Goal: Task Accomplishment & Management: Use online tool/utility

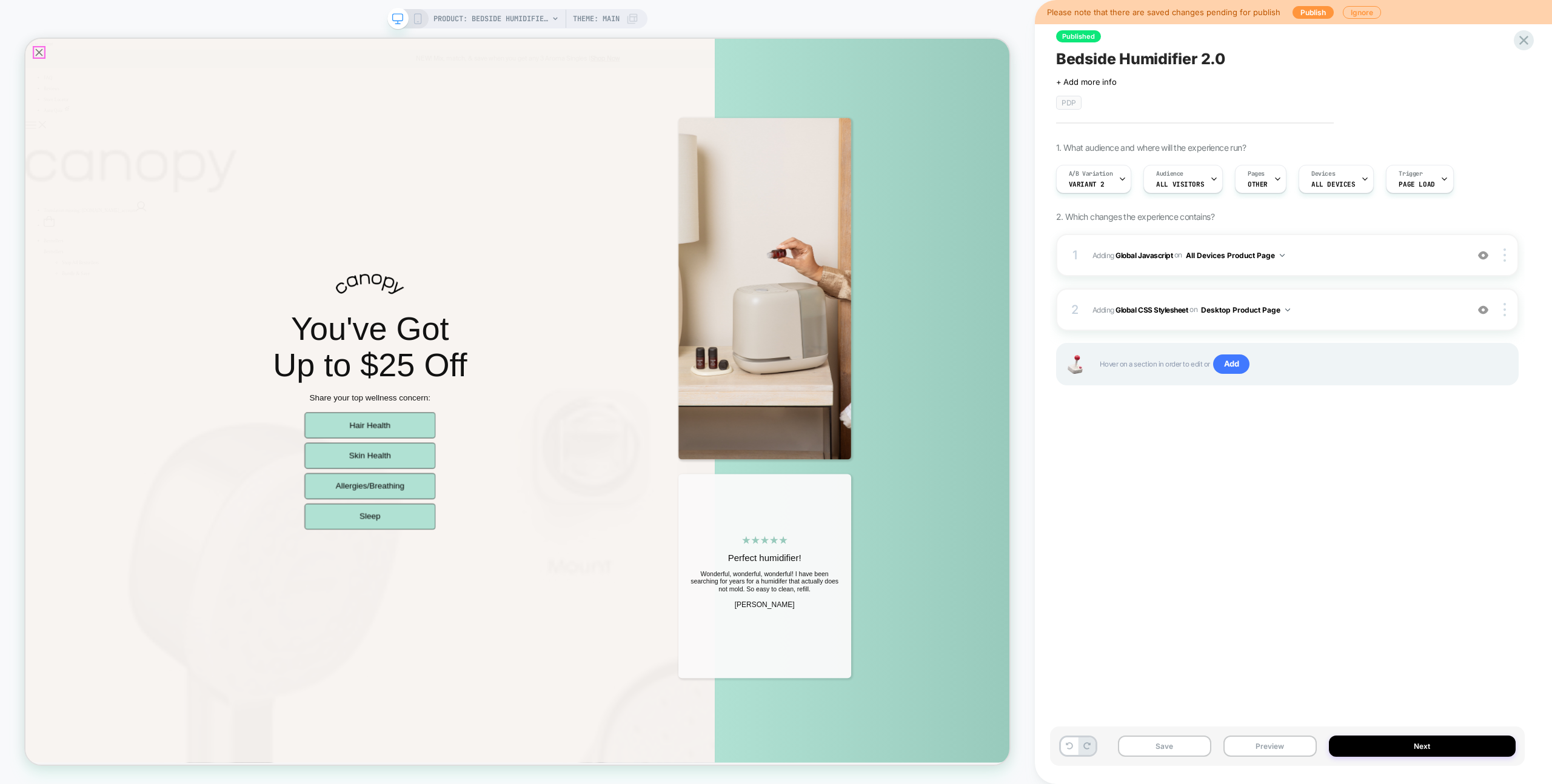
click at [44, 51] on icon "Close popup" at bounding box center [44, 57] width 17 height 17
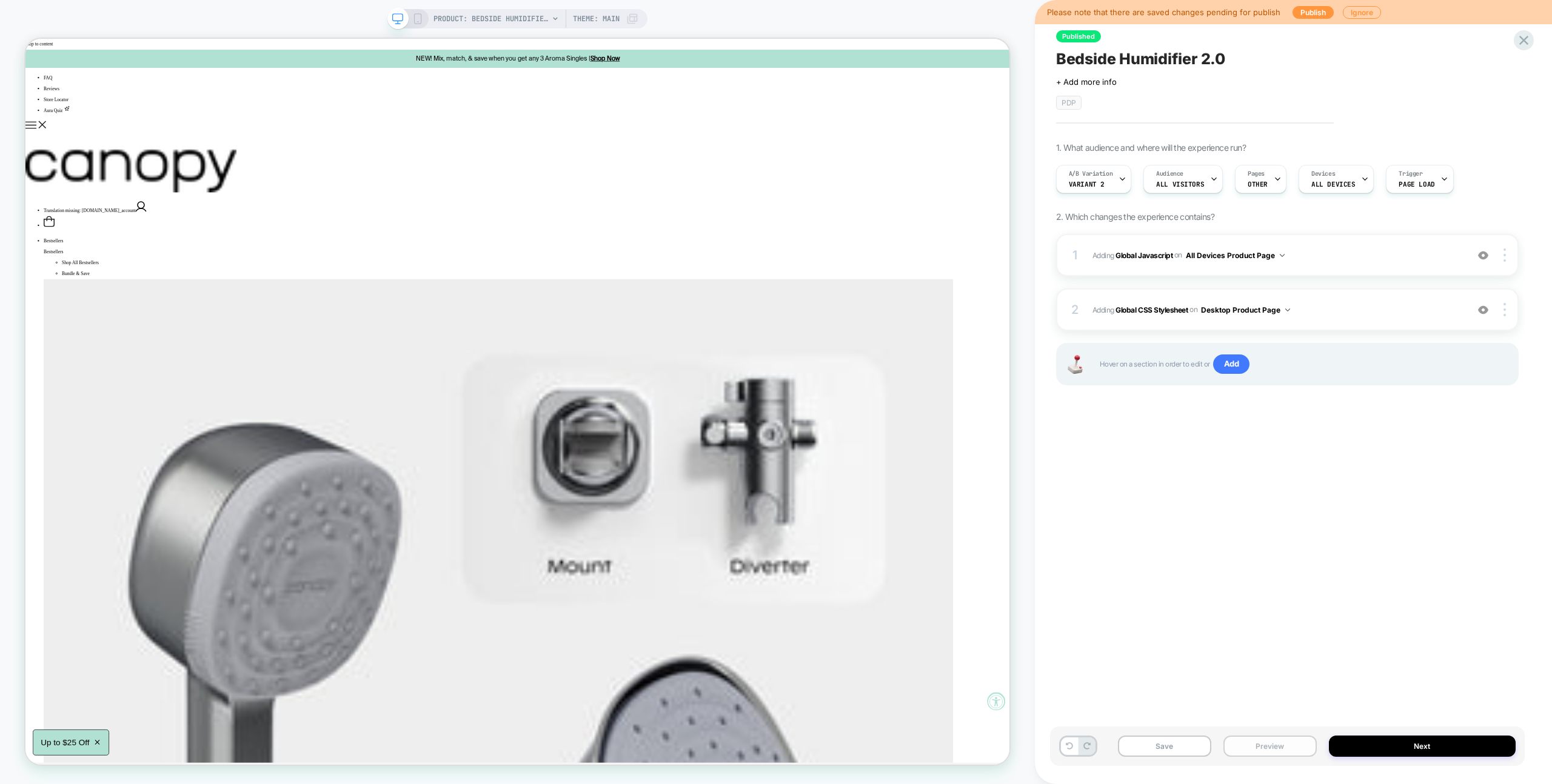
click at [1267, 749] on button "Preview" at bounding box center [1270, 746] width 94 height 21
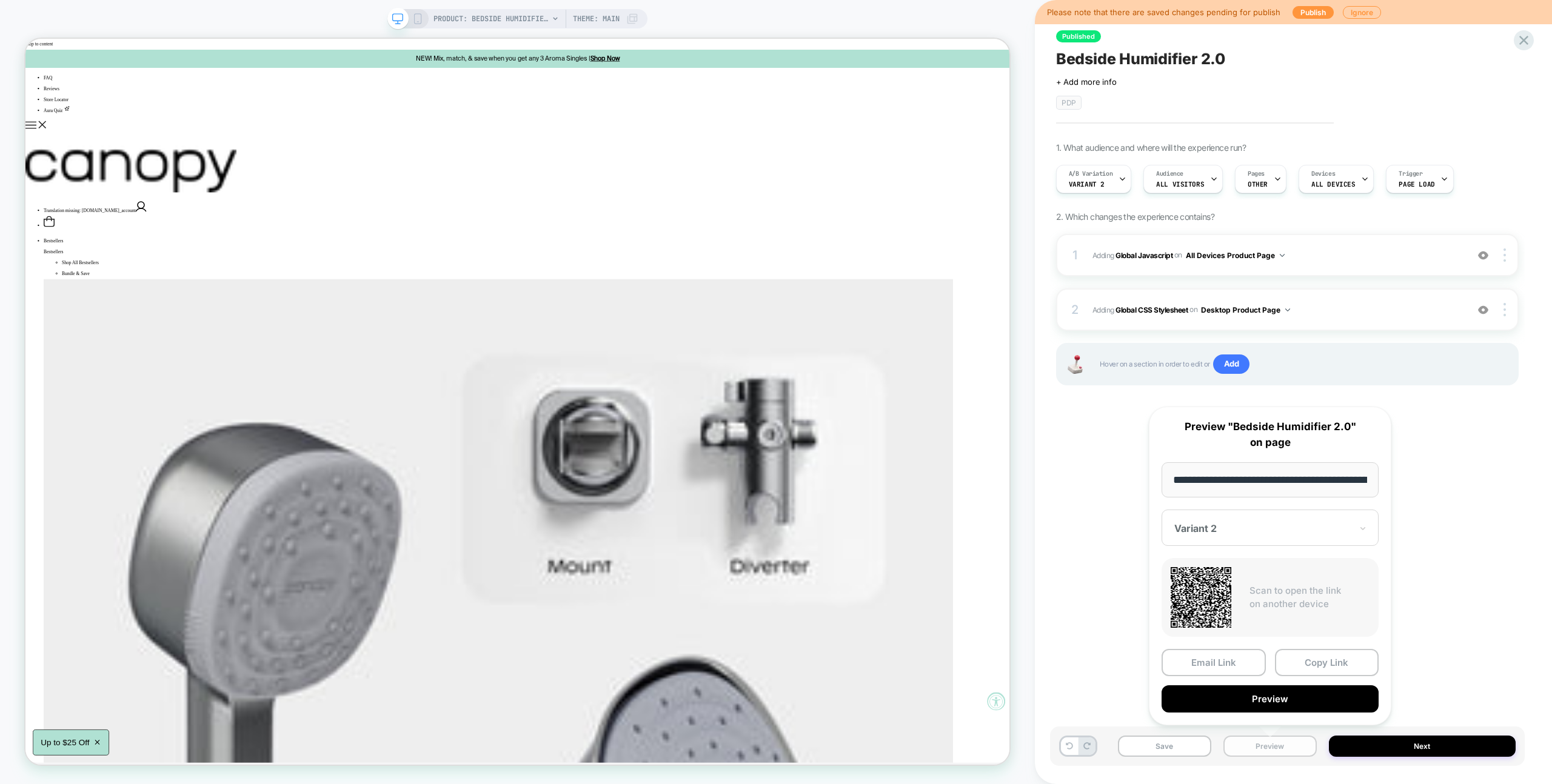
scroll to position [0, 86]
click at [1274, 698] on button "Preview" at bounding box center [1269, 700] width 217 height 27
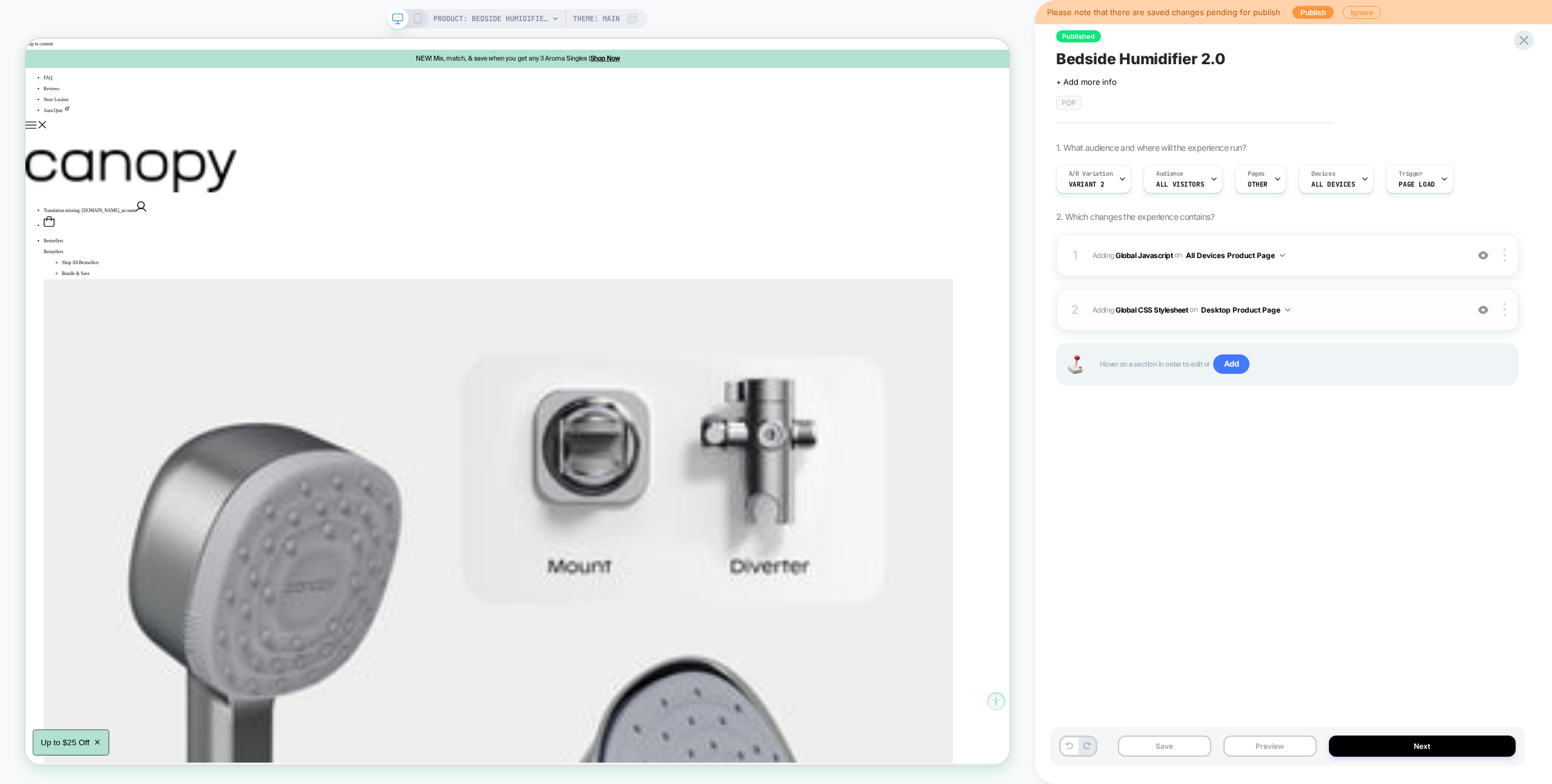
click at [1330, 310] on span "Adding Global CSS Stylesheet on Desktop Product Page" at bounding box center [1276, 310] width 368 height 15
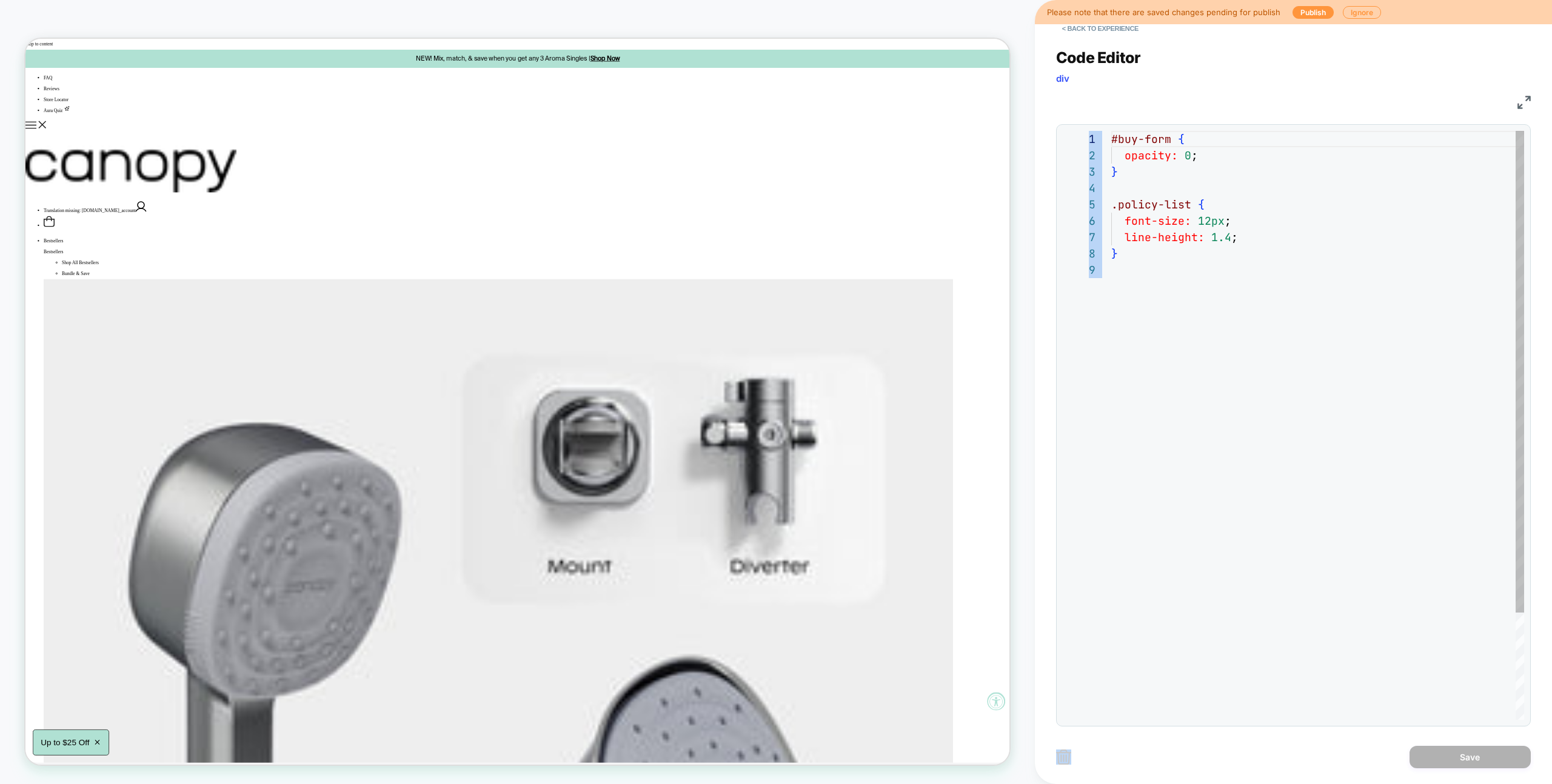
scroll to position [131, 0]
drag, startPoint x: 1200, startPoint y: 94, endPoint x: 1168, endPoint y: 84, distance: 33.5
click at [1200, 94] on div "CSS" at bounding box center [1293, 100] width 474 height 21
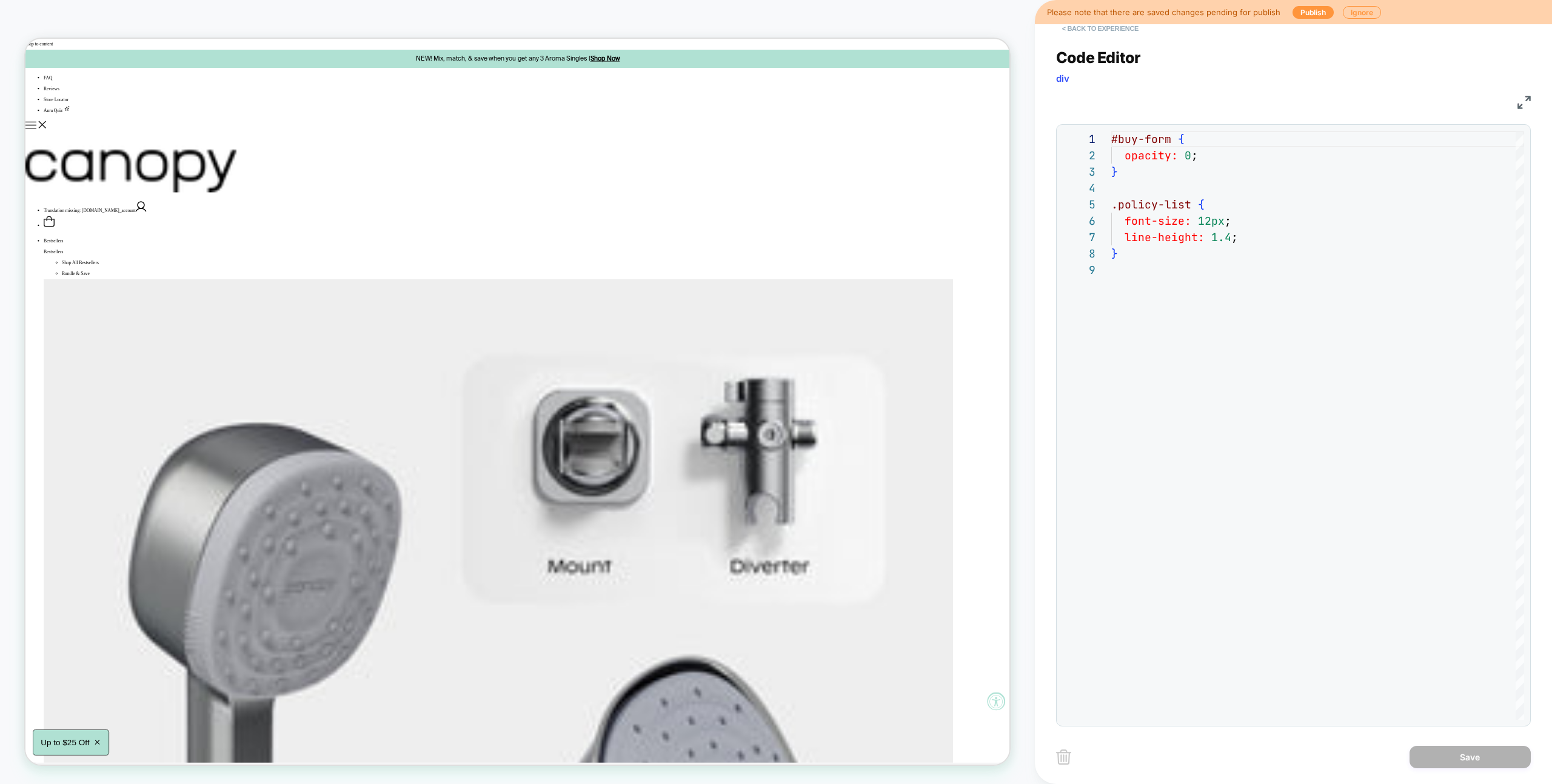
click at [1081, 32] on button "< Back to experience" at bounding box center [1100, 28] width 89 height 19
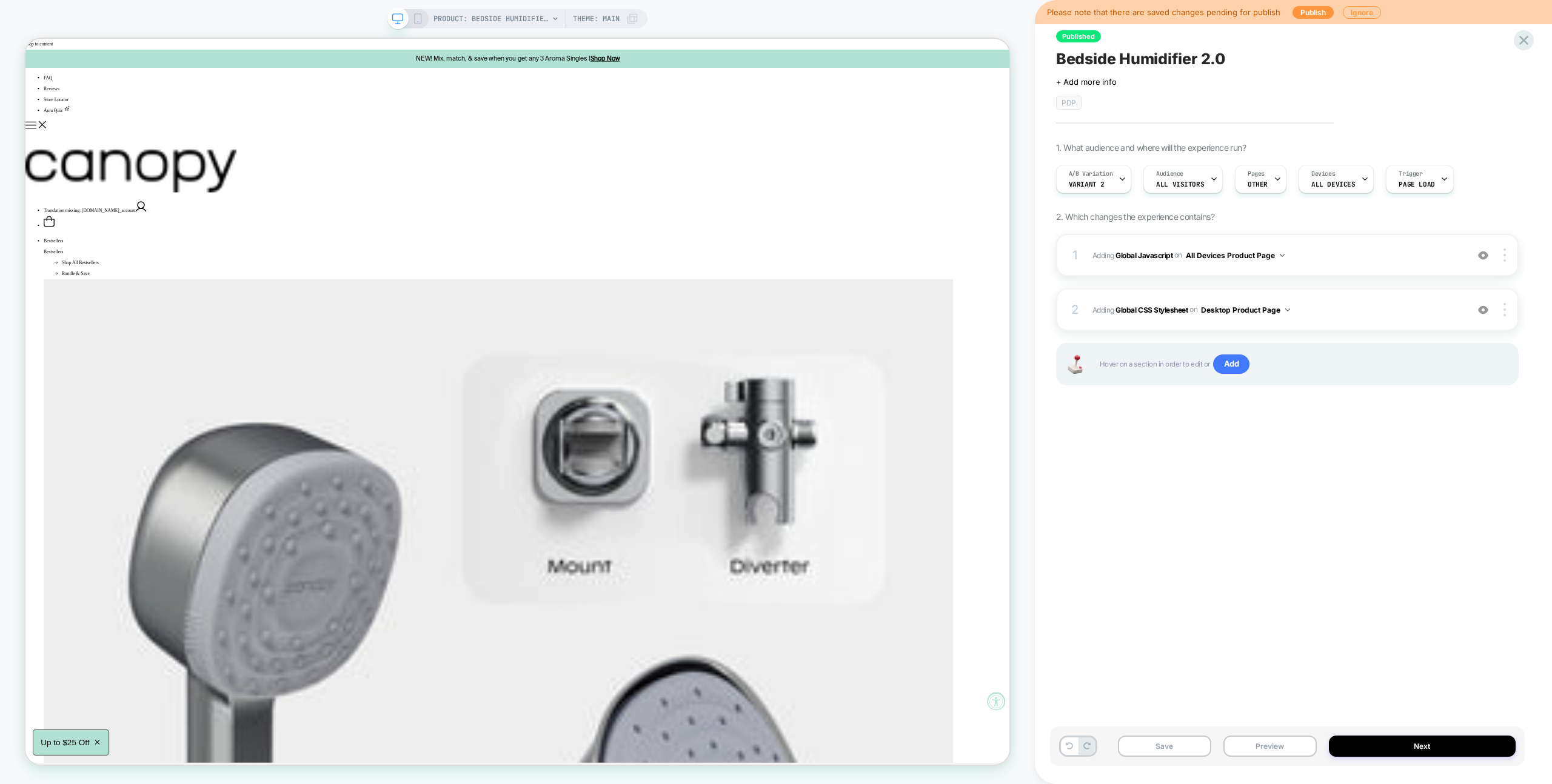
click at [1336, 261] on span "Adding Global Javascript on All Devices Product Page" at bounding box center [1276, 255] width 368 height 15
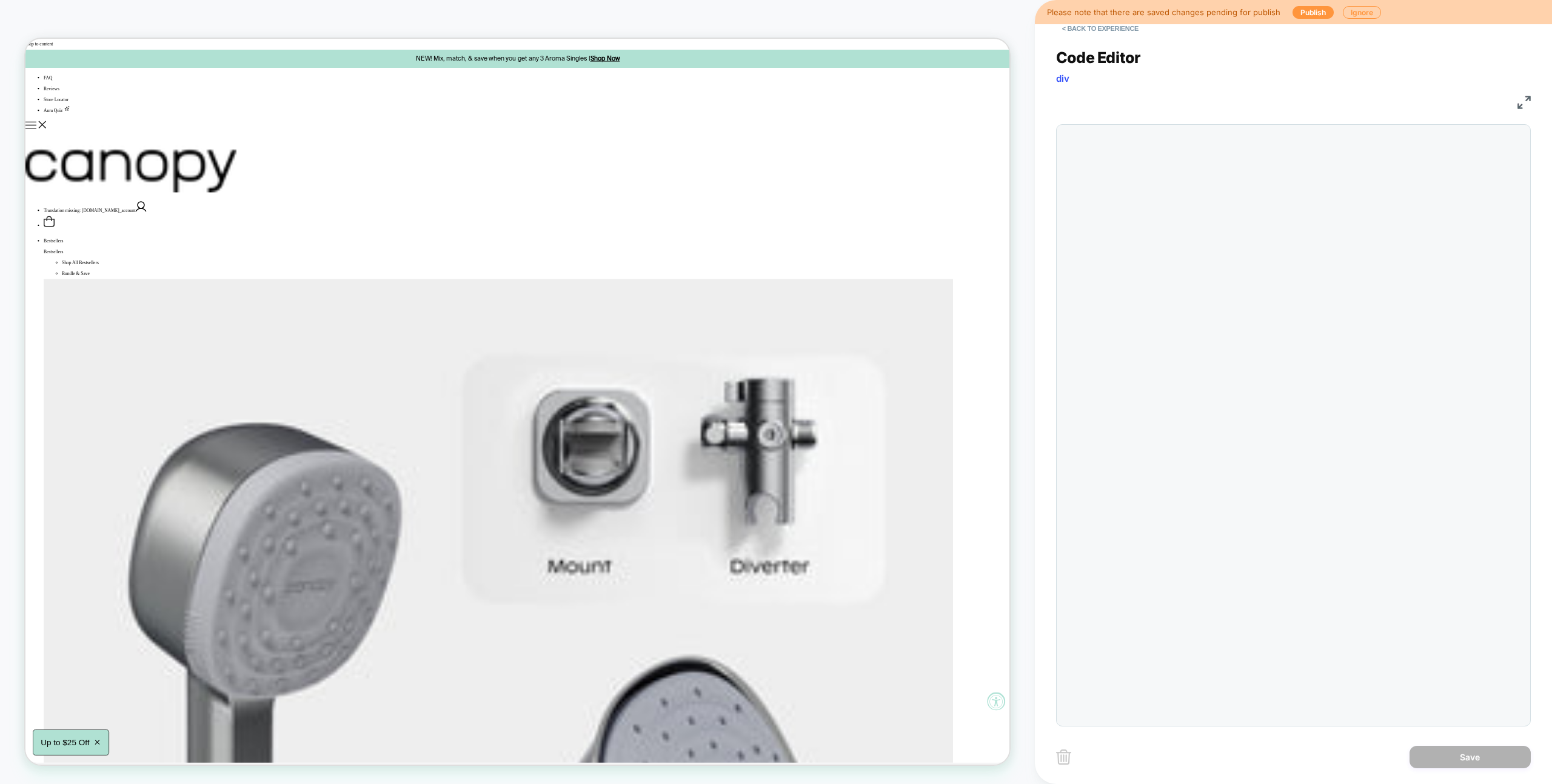
scroll to position [164, 0]
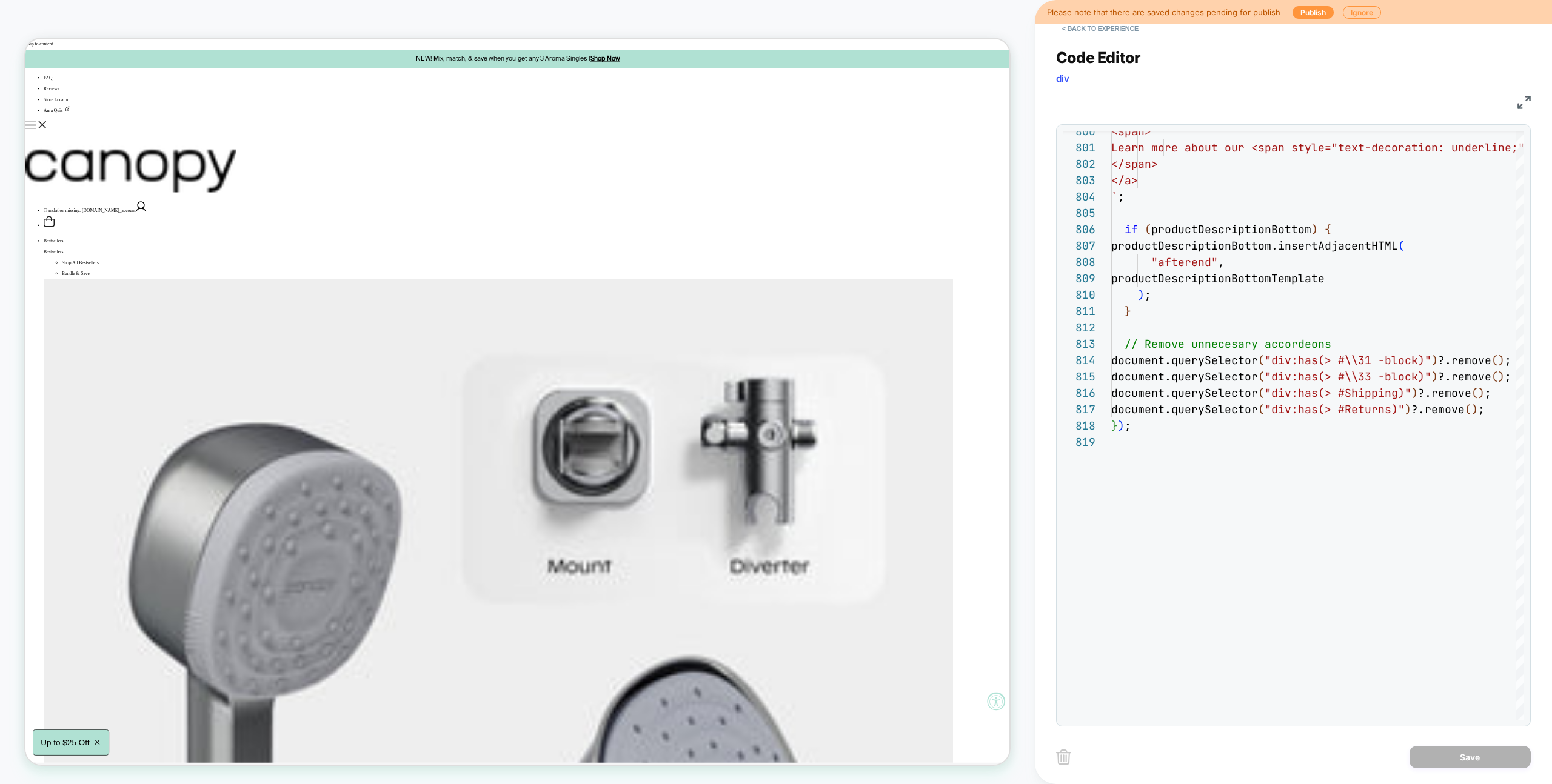
type textarea "**********"
drag, startPoint x: 1208, startPoint y: 468, endPoint x: 1220, endPoint y: 462, distance: 13.4
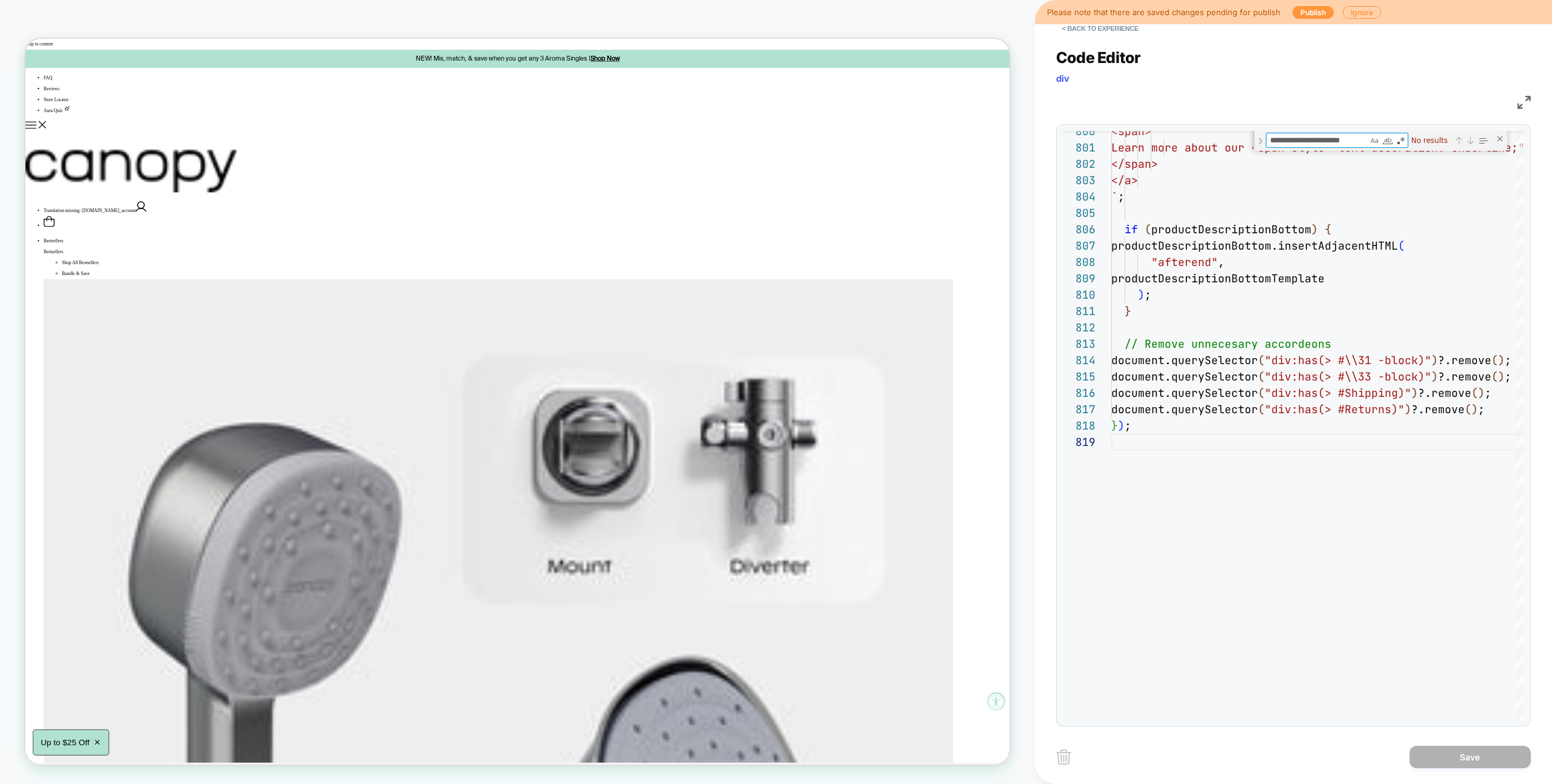
type textarea "**********"
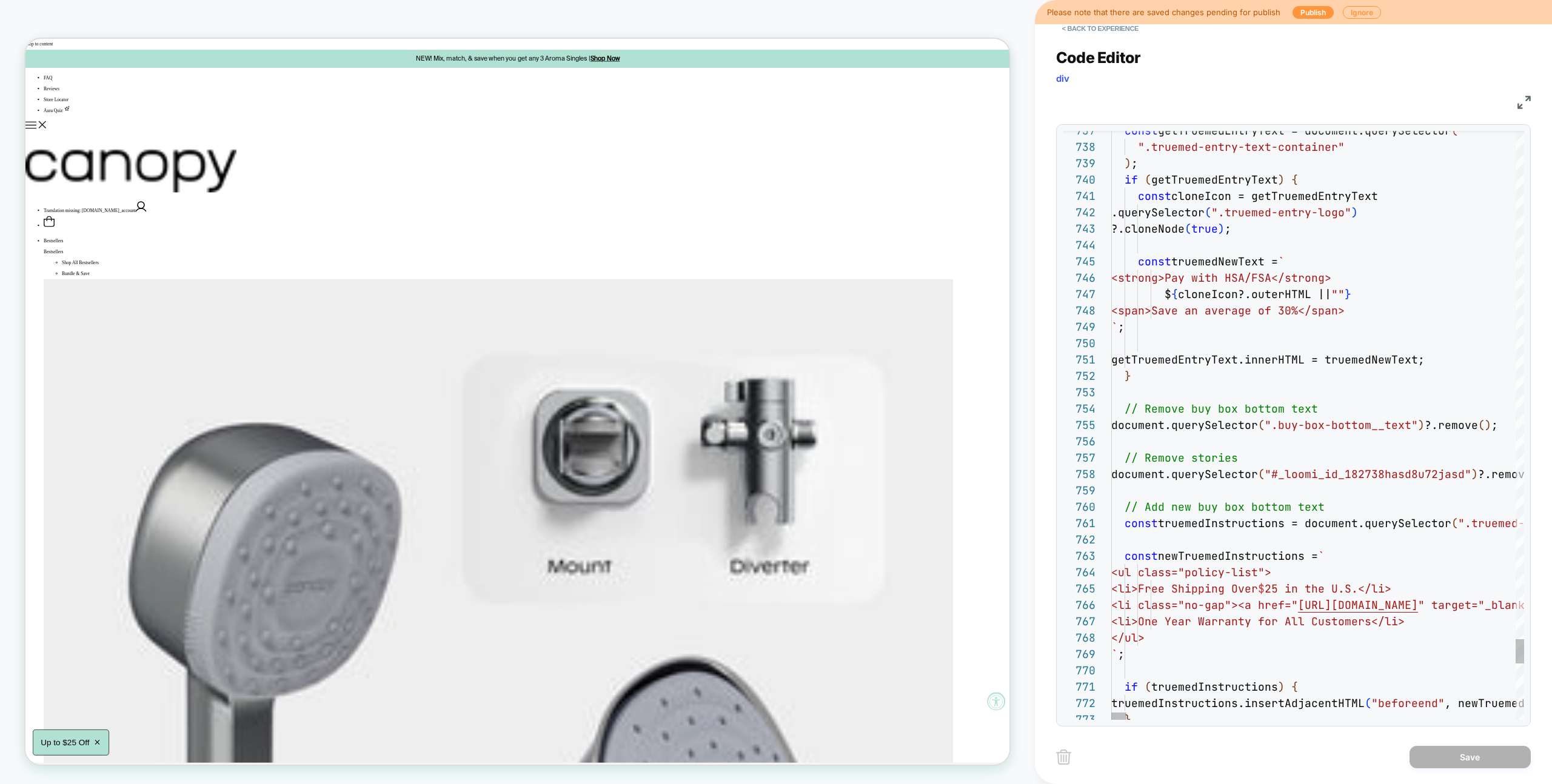
type textarea "**********"
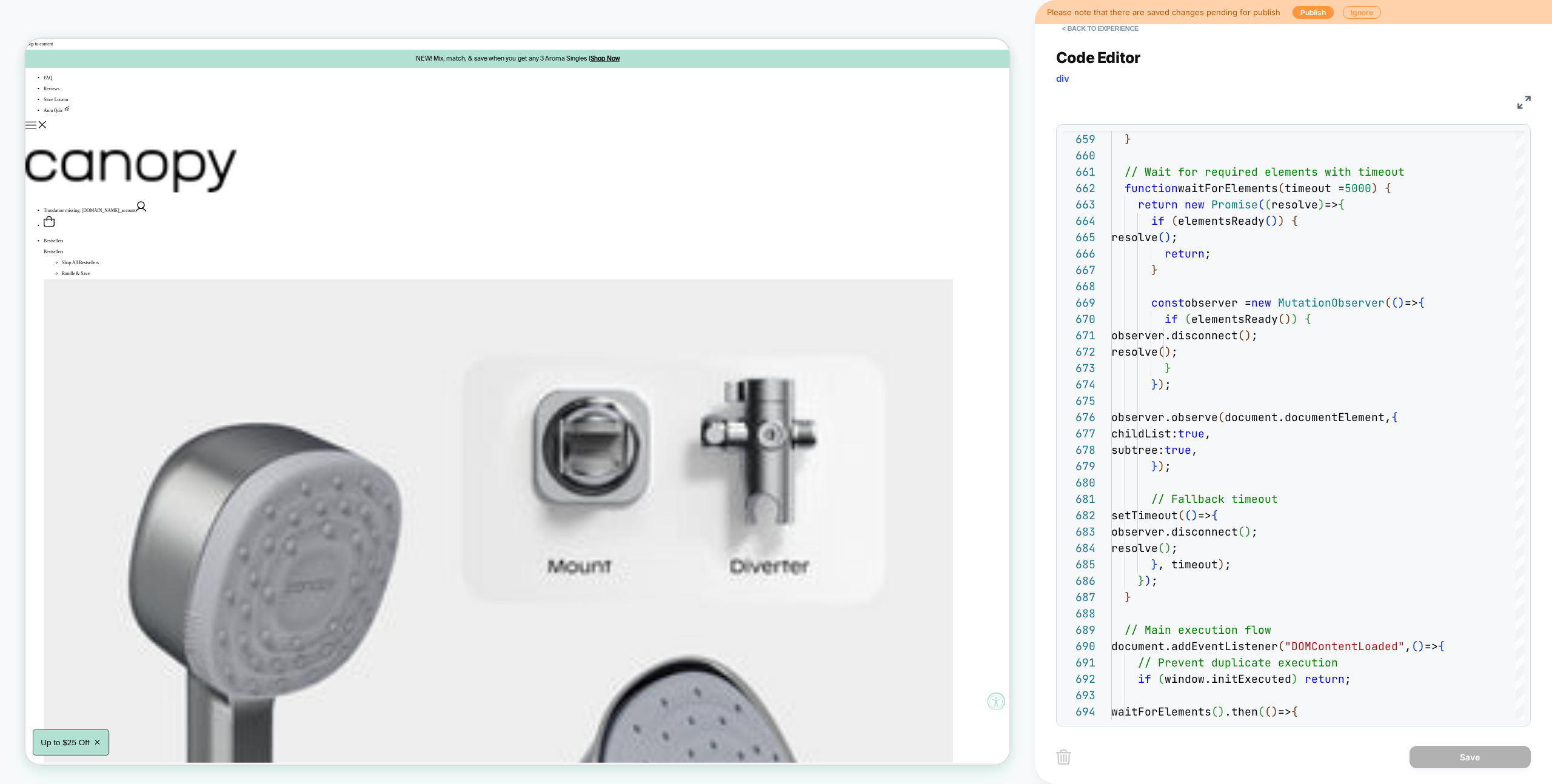
click at [1195, 86] on div "Code Editor div" at bounding box center [1293, 69] width 474 height 42
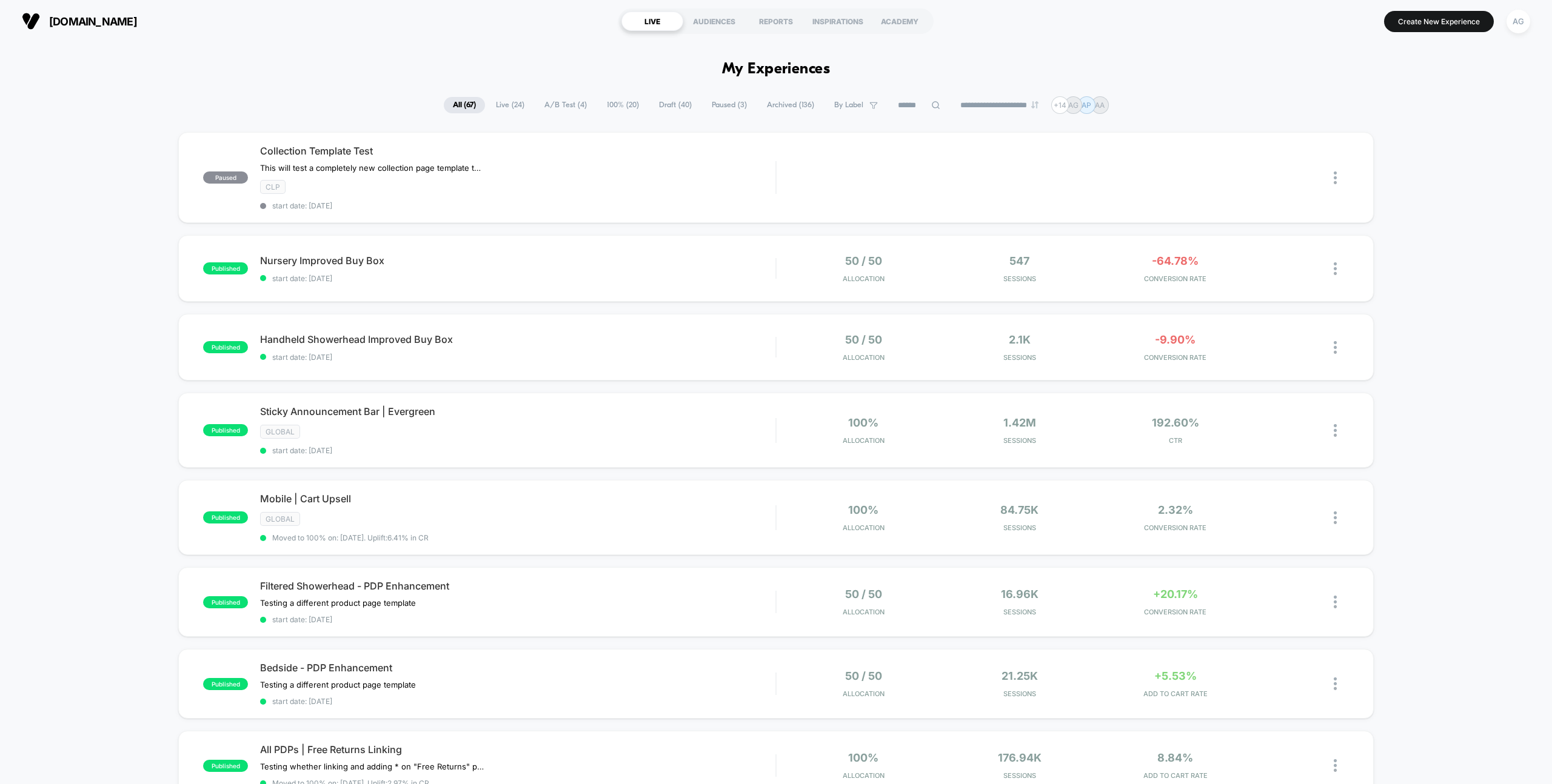
click at [932, 106] on icon at bounding box center [936, 104] width 8 height 8
type input "***"
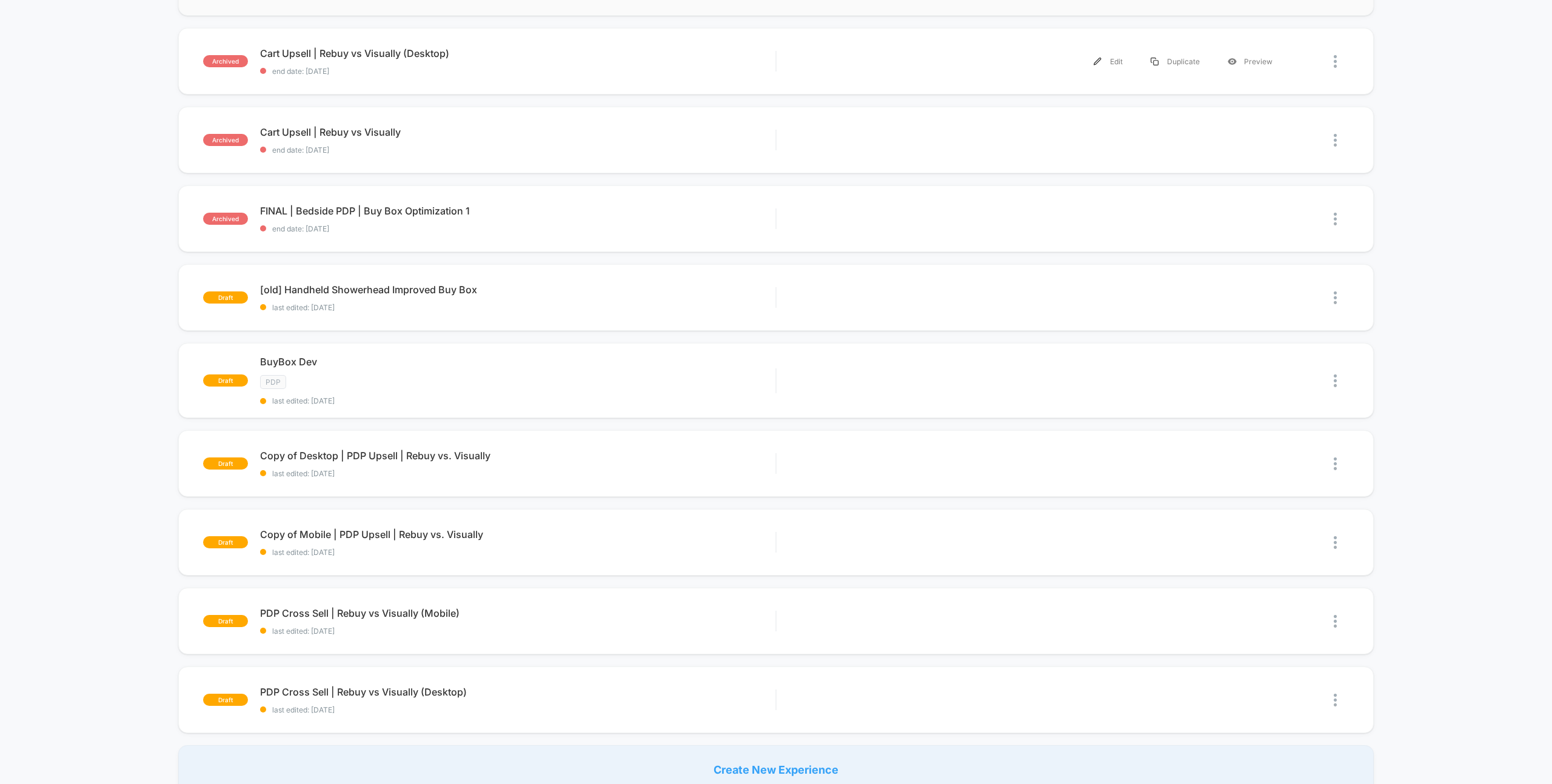
scroll to position [349, 0]
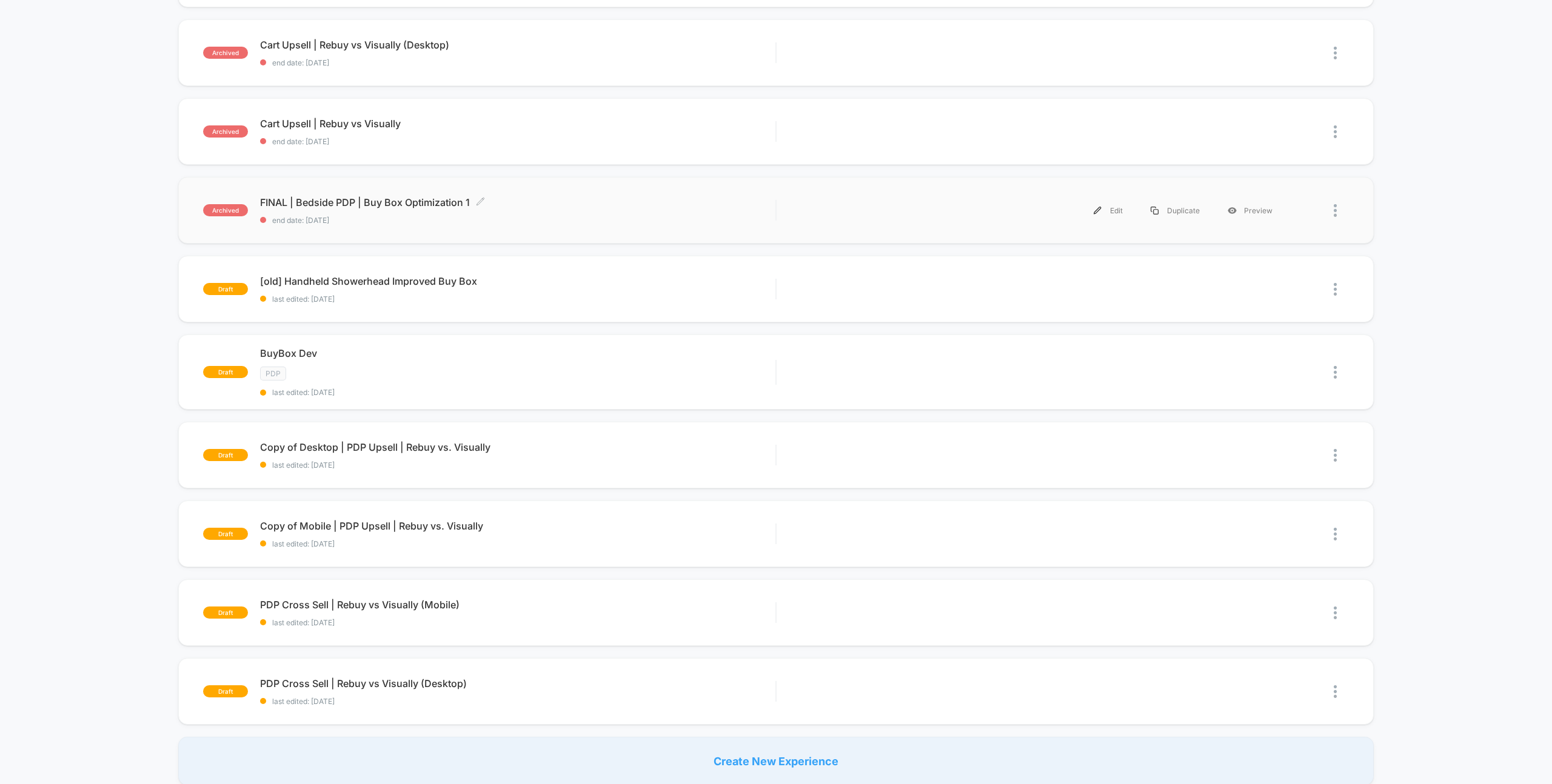
click at [536, 204] on span "FINAL | Bedside PDP | Buy Box Optimization 1 Click to edit experience details" at bounding box center [518, 202] width 515 height 12
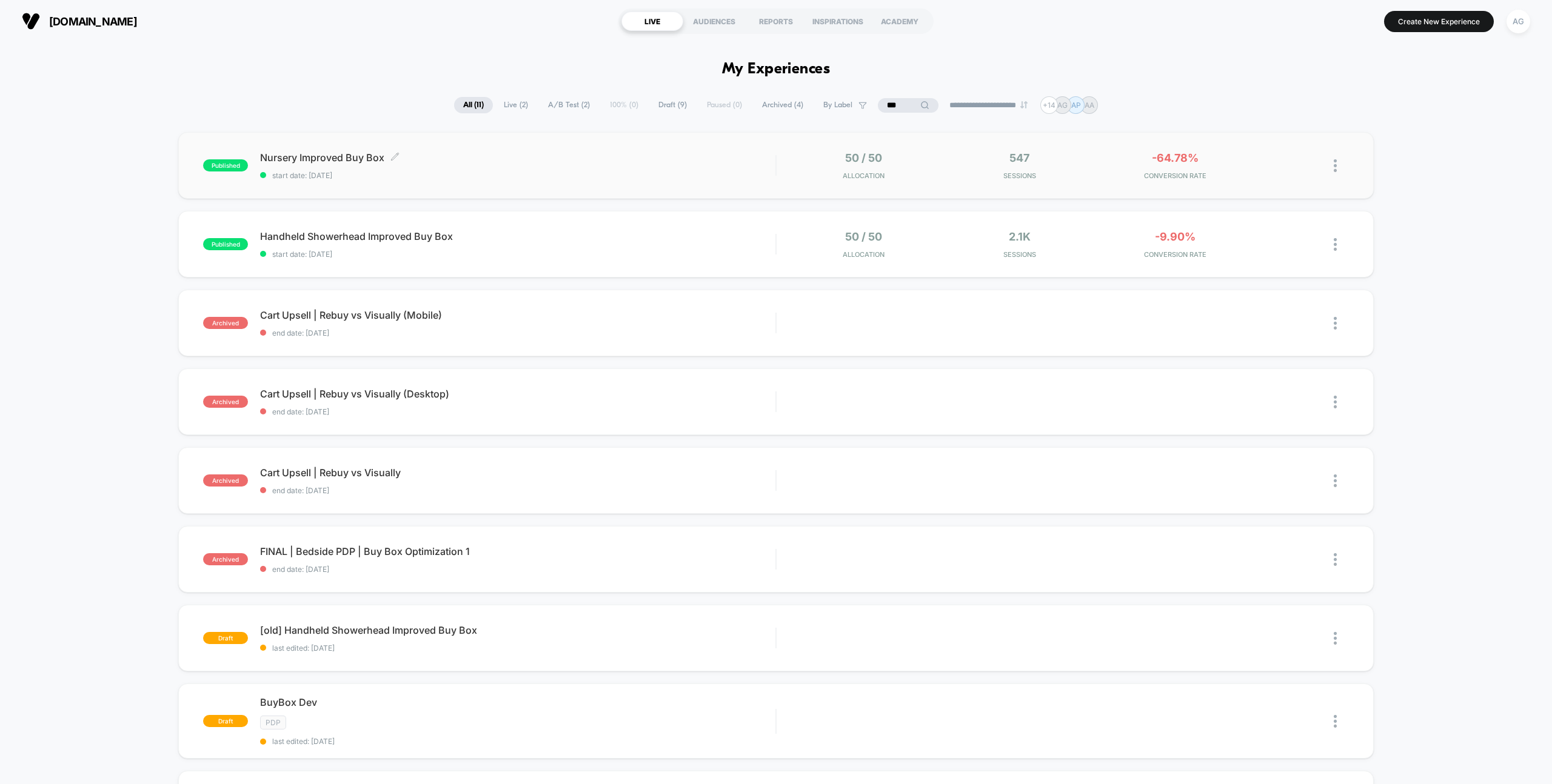
click at [460, 159] on span "Nursery Improved Buy Box Click to edit experience details" at bounding box center [518, 157] width 515 height 12
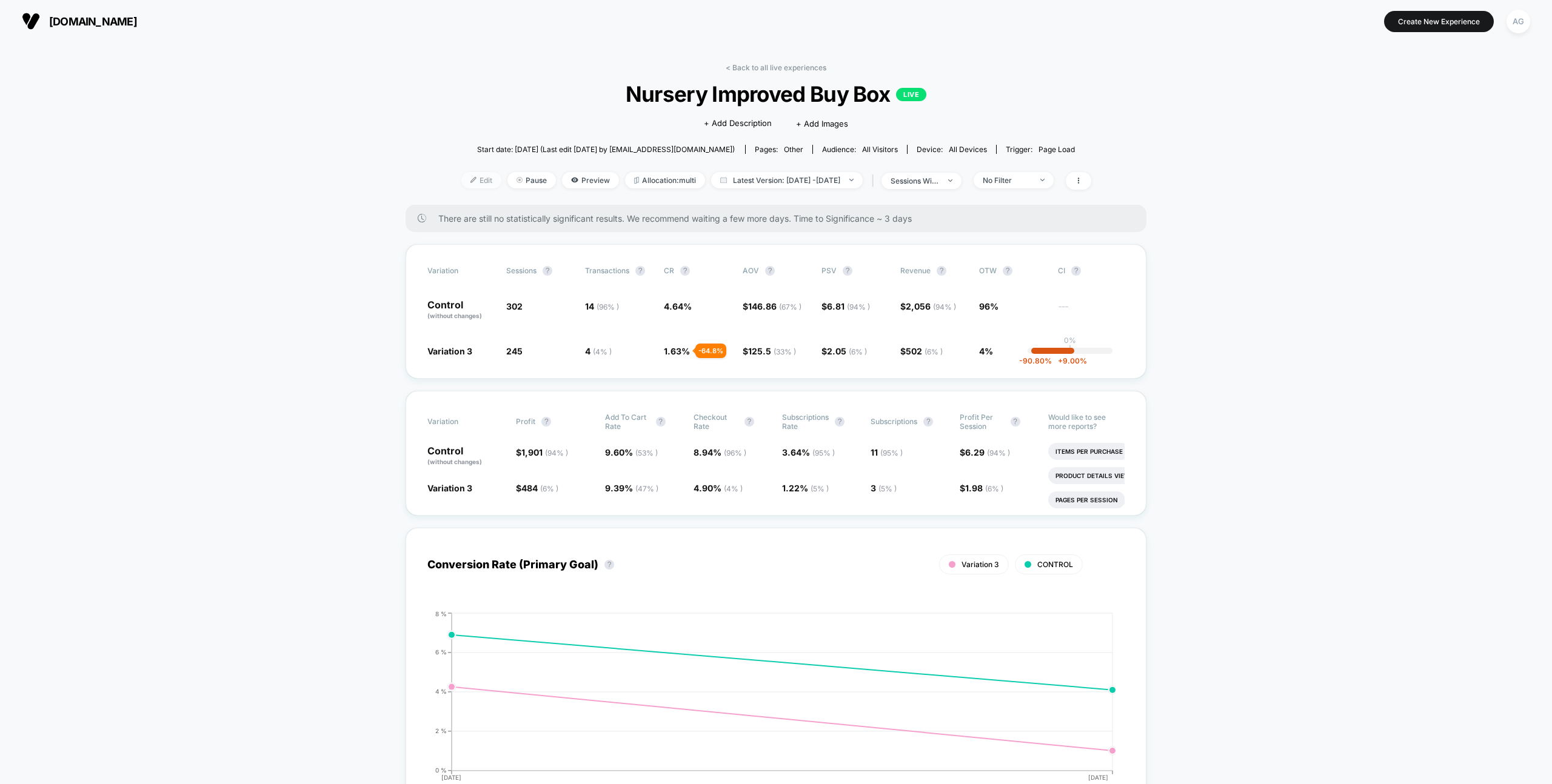
click at [461, 179] on span "Edit" at bounding box center [482, 180] width 40 height 17
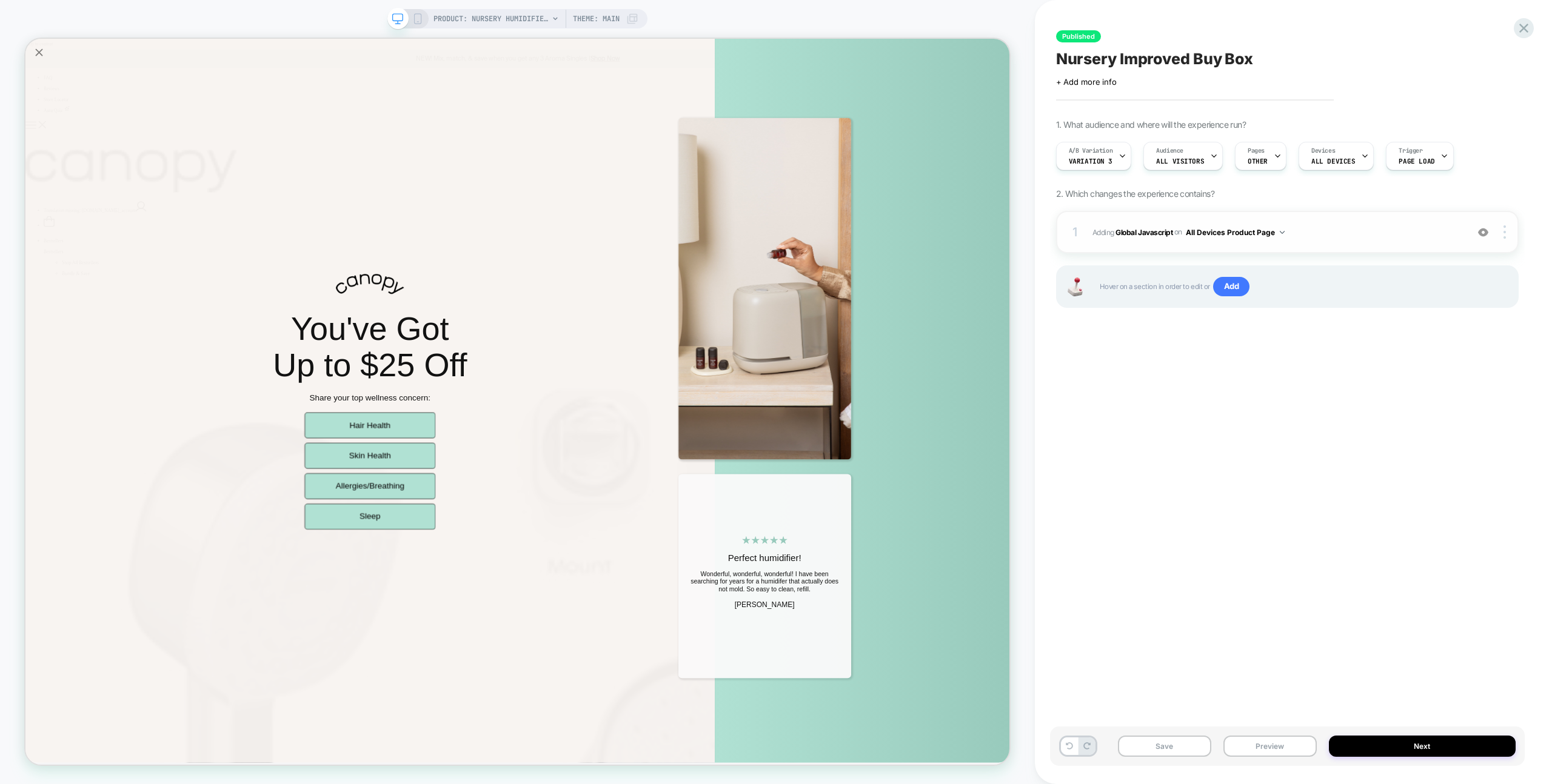
click at [1296, 228] on span "Adding Global Javascript on All Devices Product Page" at bounding box center [1276, 232] width 368 height 15
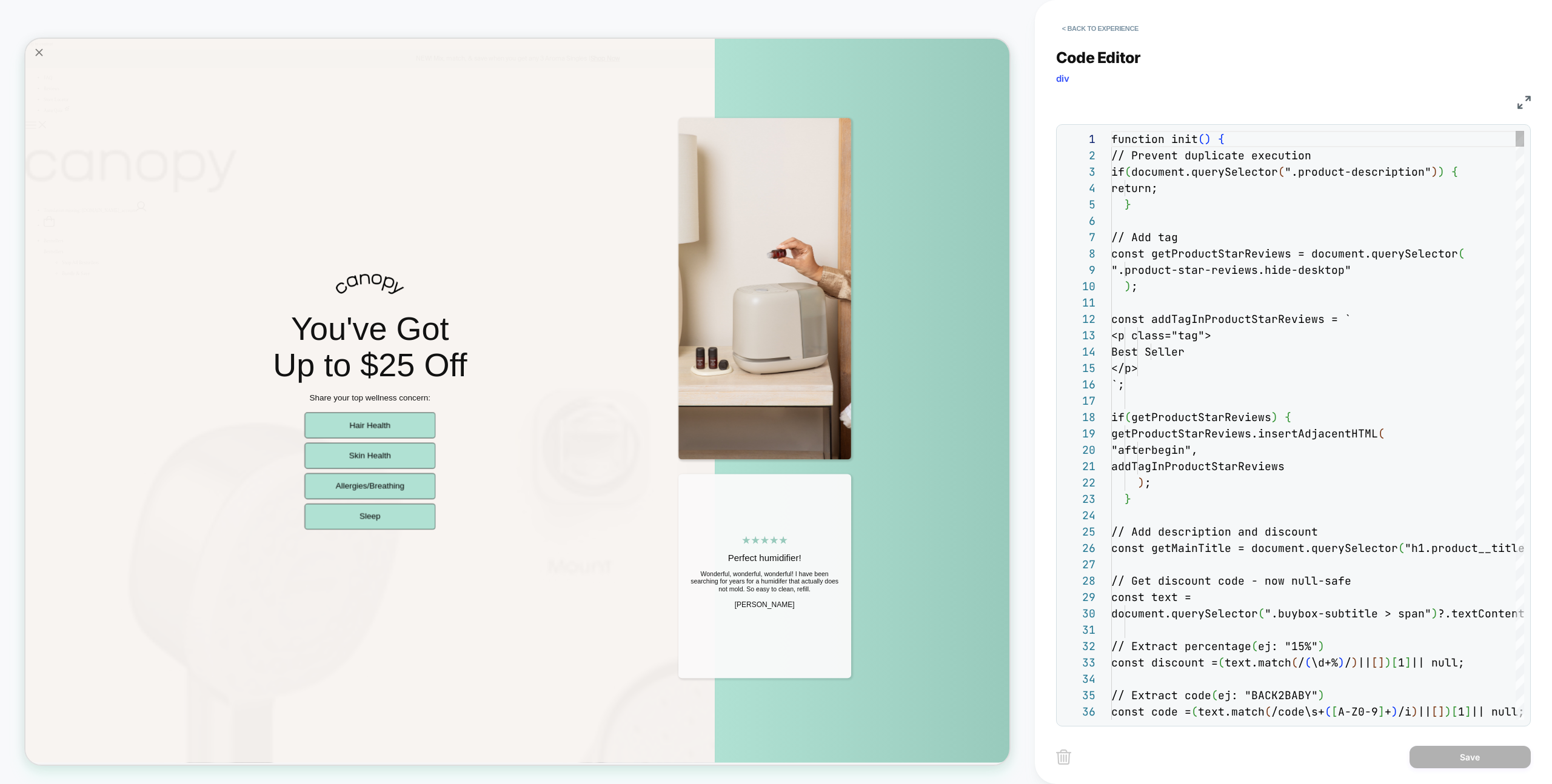
scroll to position [164, 0]
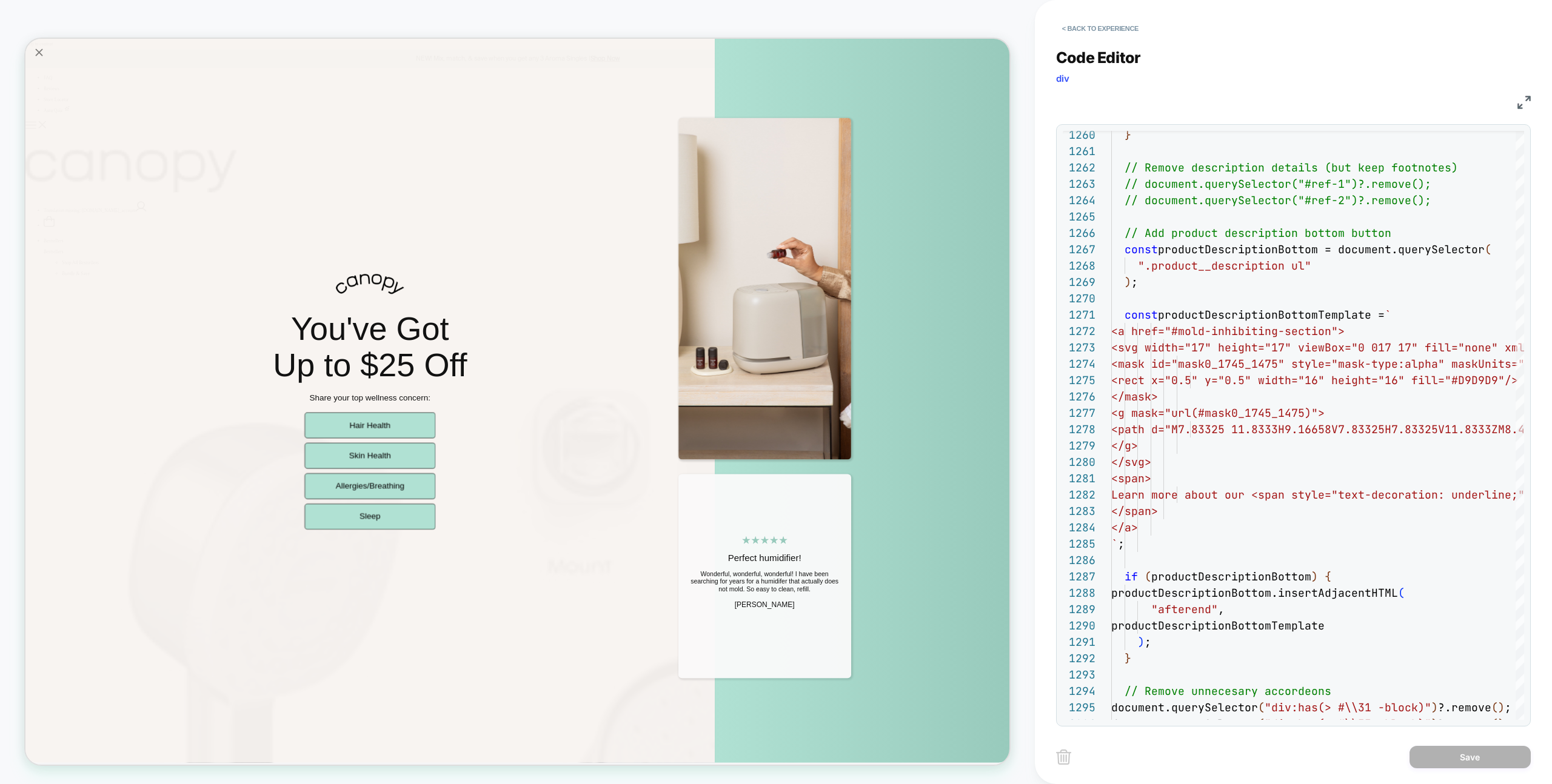
click at [37, 63] on icon "Close popup" at bounding box center [44, 57] width 17 height 17
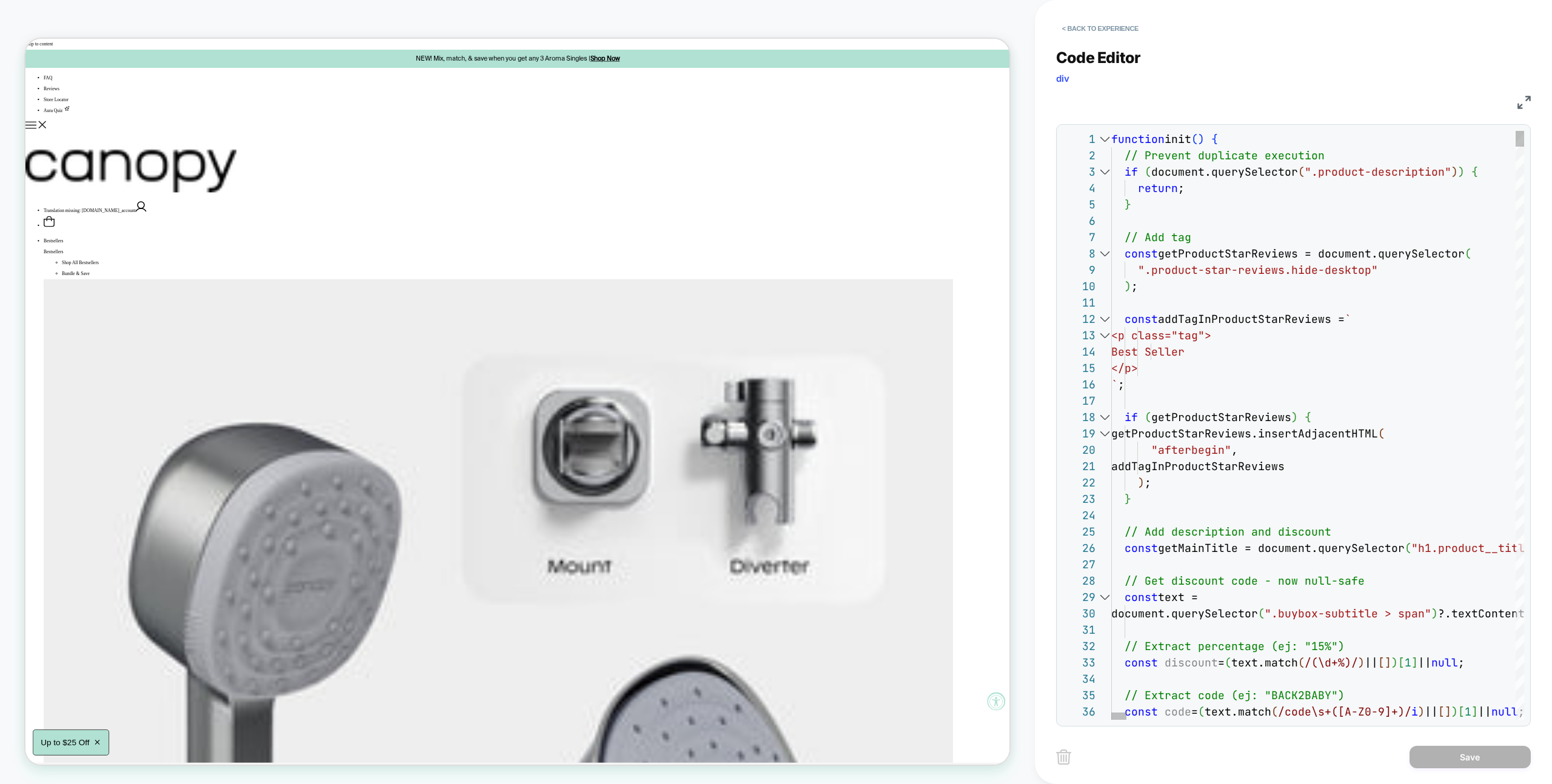
click at [1100, 138] on div at bounding box center [1104, 139] width 16 height 17
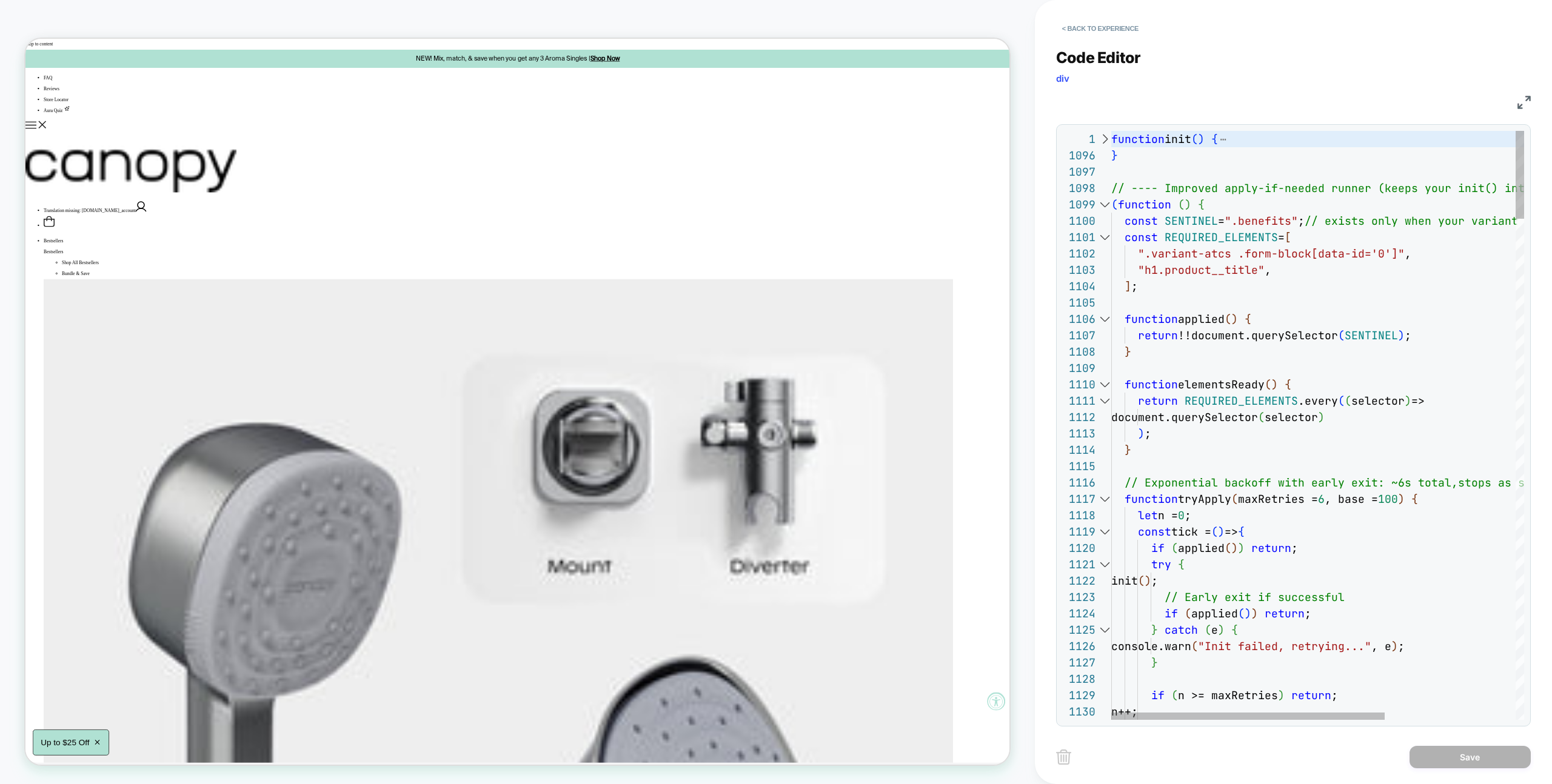
click at [1106, 202] on div at bounding box center [1104, 204] width 16 height 17
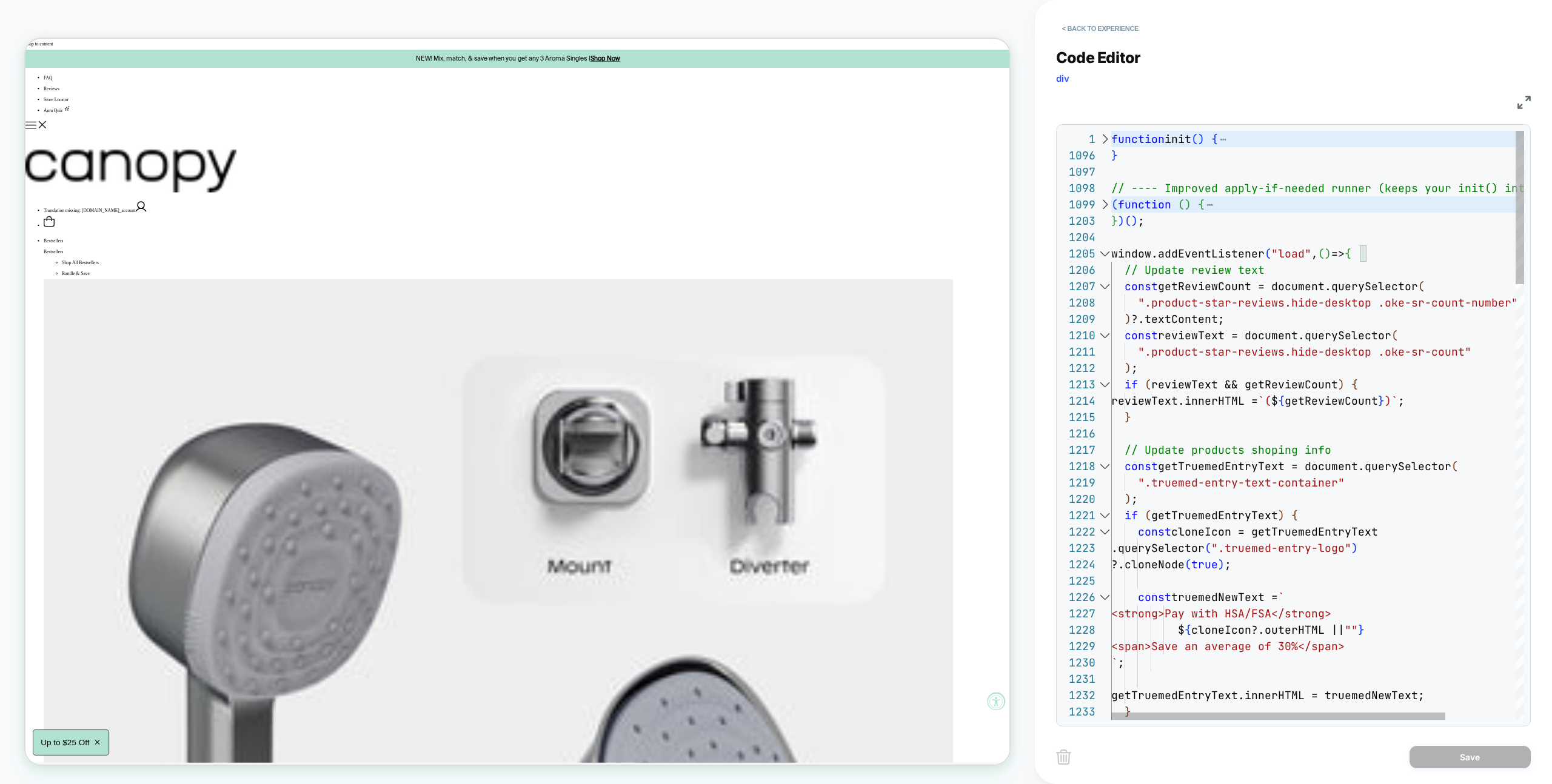
click at [1104, 257] on div at bounding box center [1104, 254] width 16 height 17
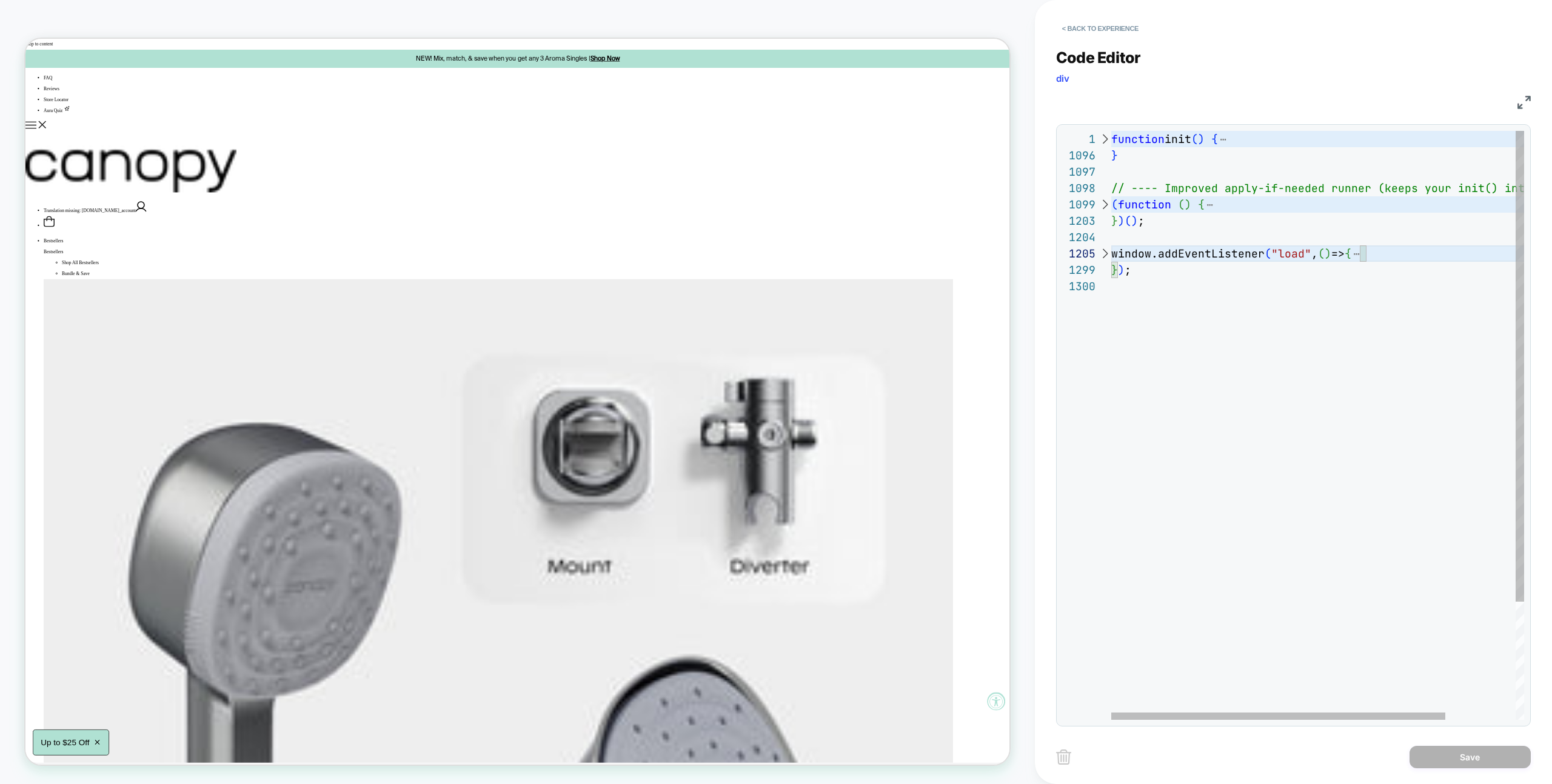
click at [1100, 256] on div at bounding box center [1104, 254] width 16 height 17
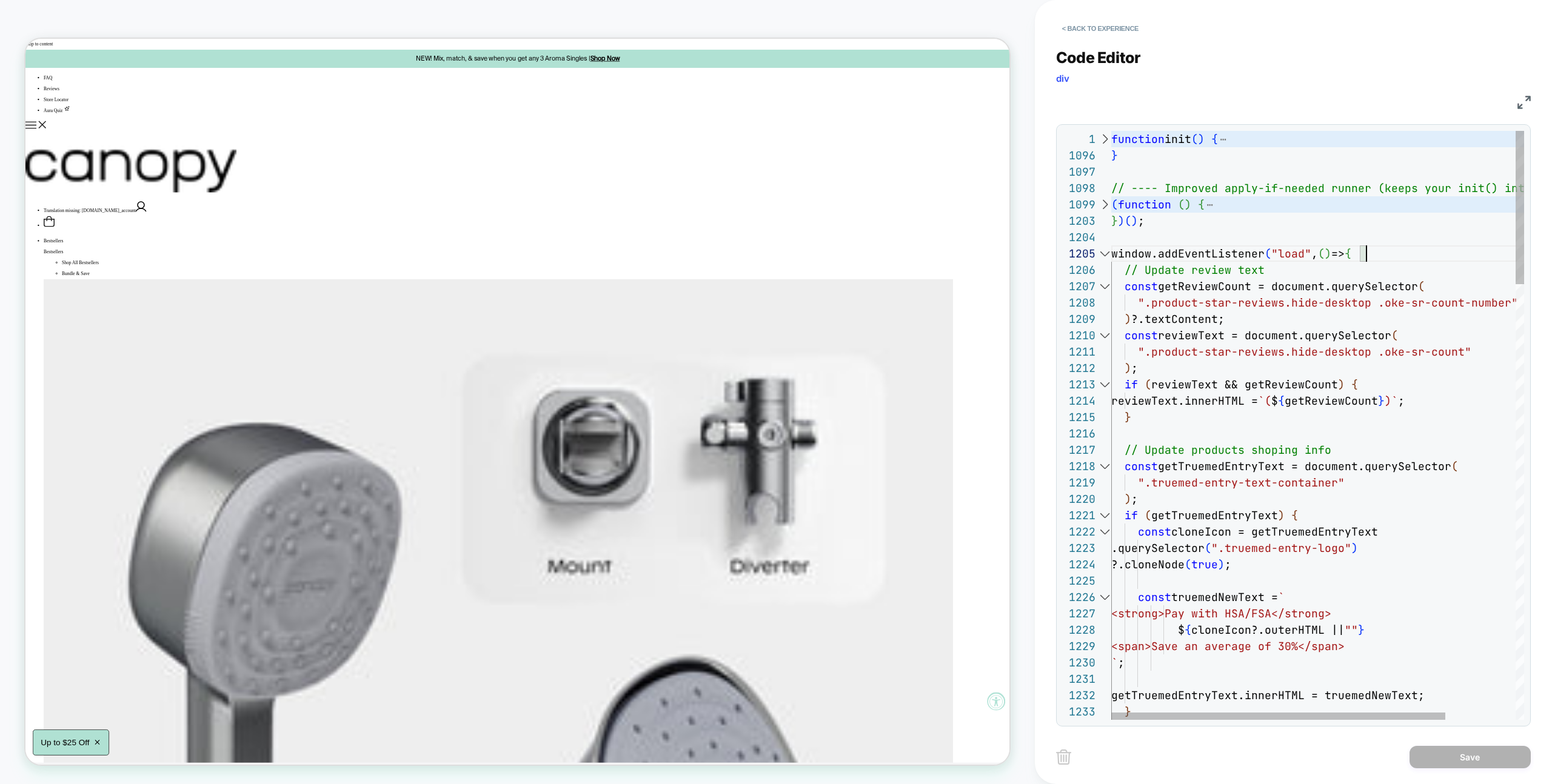
scroll to position [1603, 255]
click at [1107, 252] on div at bounding box center [1104, 254] width 16 height 17
type textarea "**********"
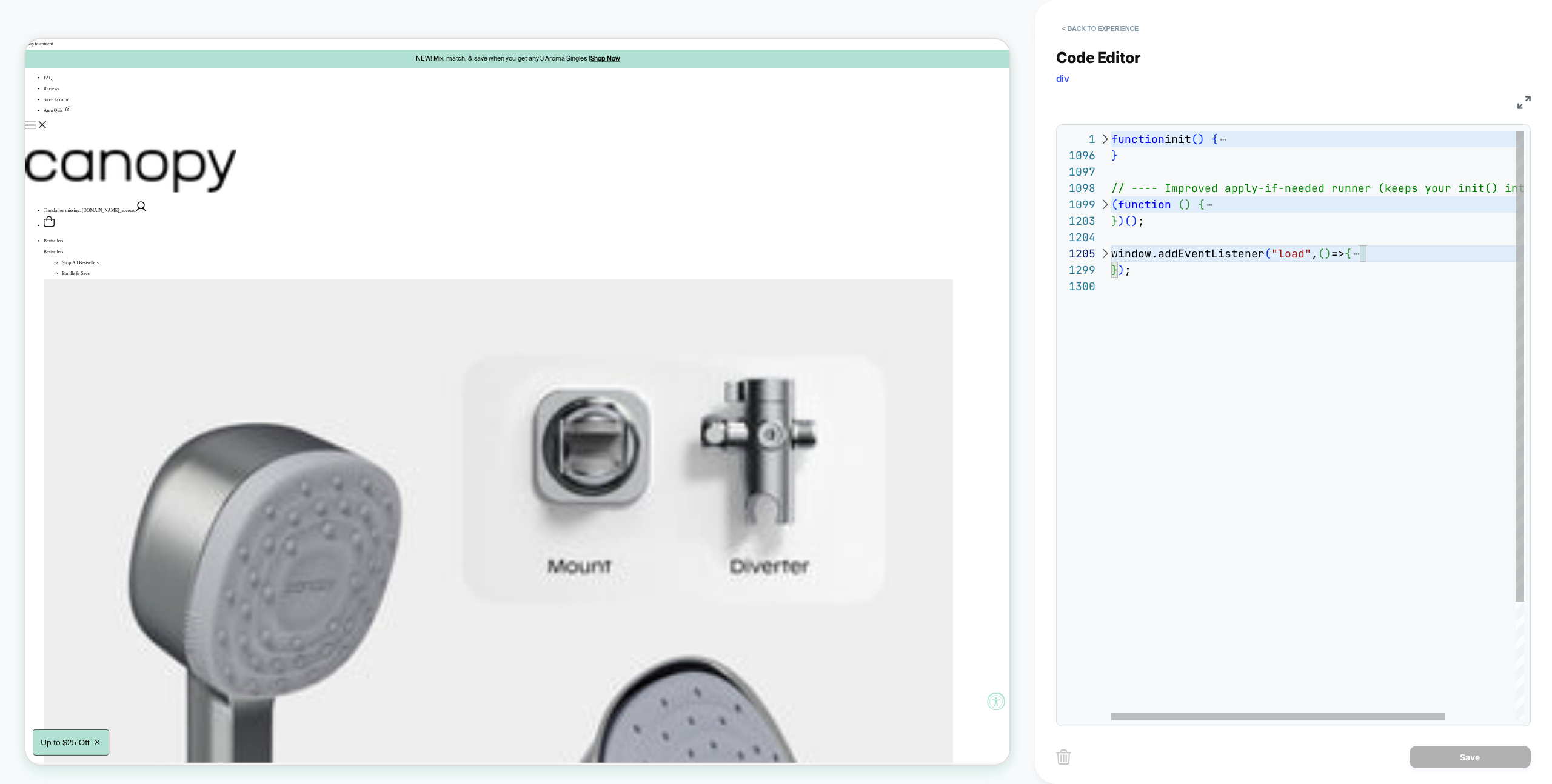
scroll to position [3109, 255]
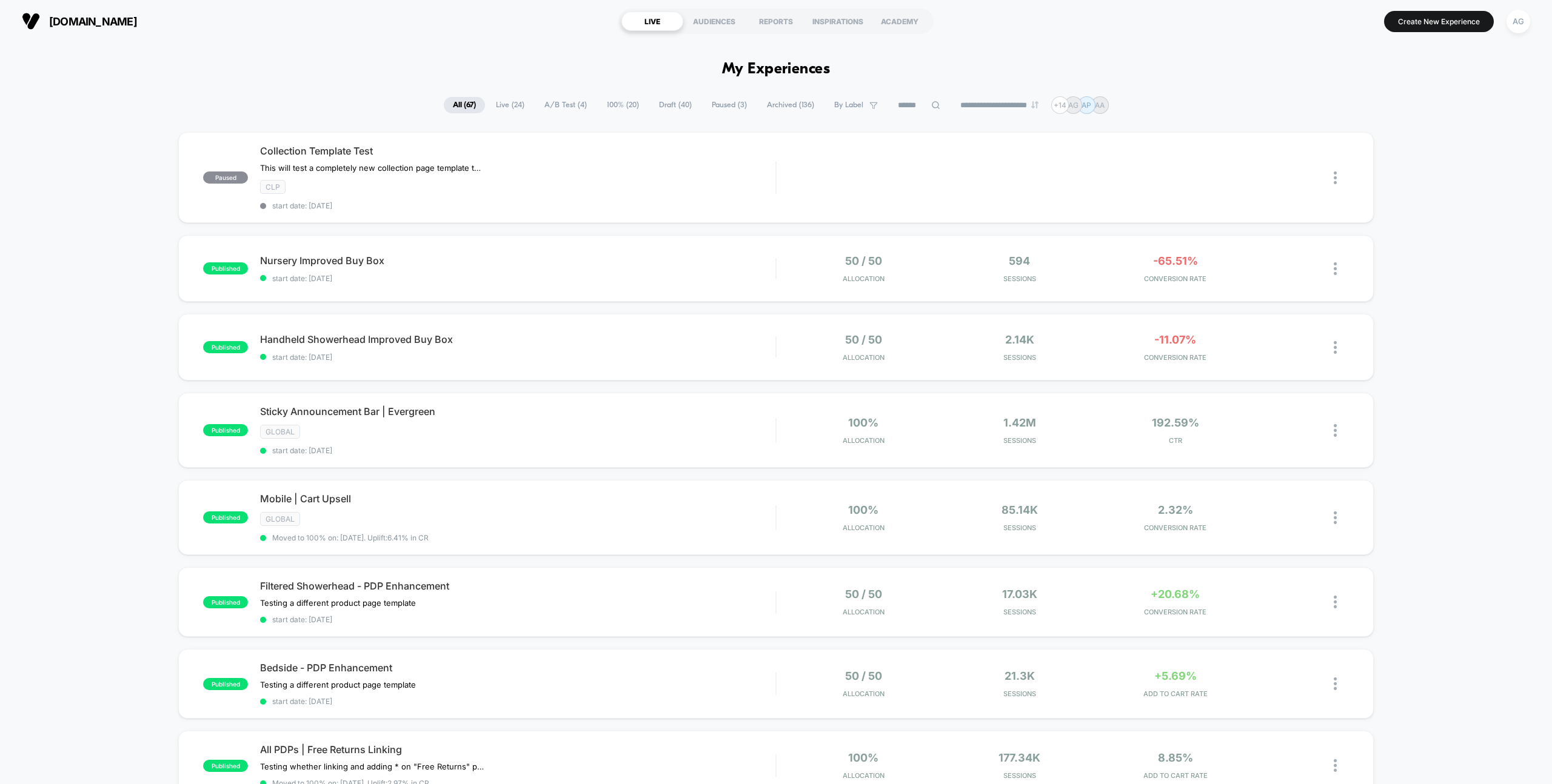
click at [510, 106] on span "Live ( 24 )" at bounding box center [510, 105] width 47 height 17
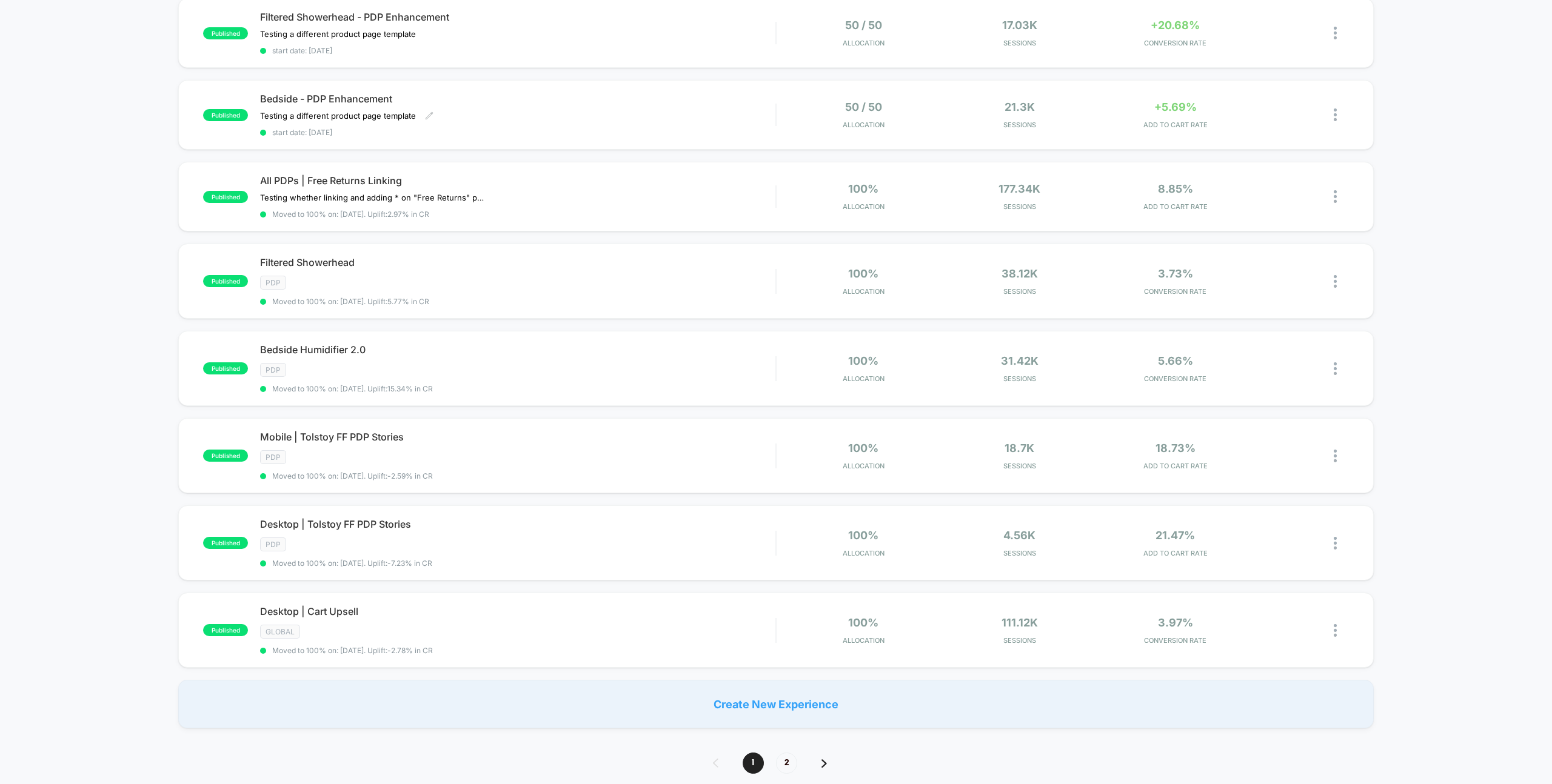
scroll to position [468, 0]
click at [430, 342] on span "Bedside Humidifier 2.0 Click to edit experience details" at bounding box center [518, 347] width 515 height 12
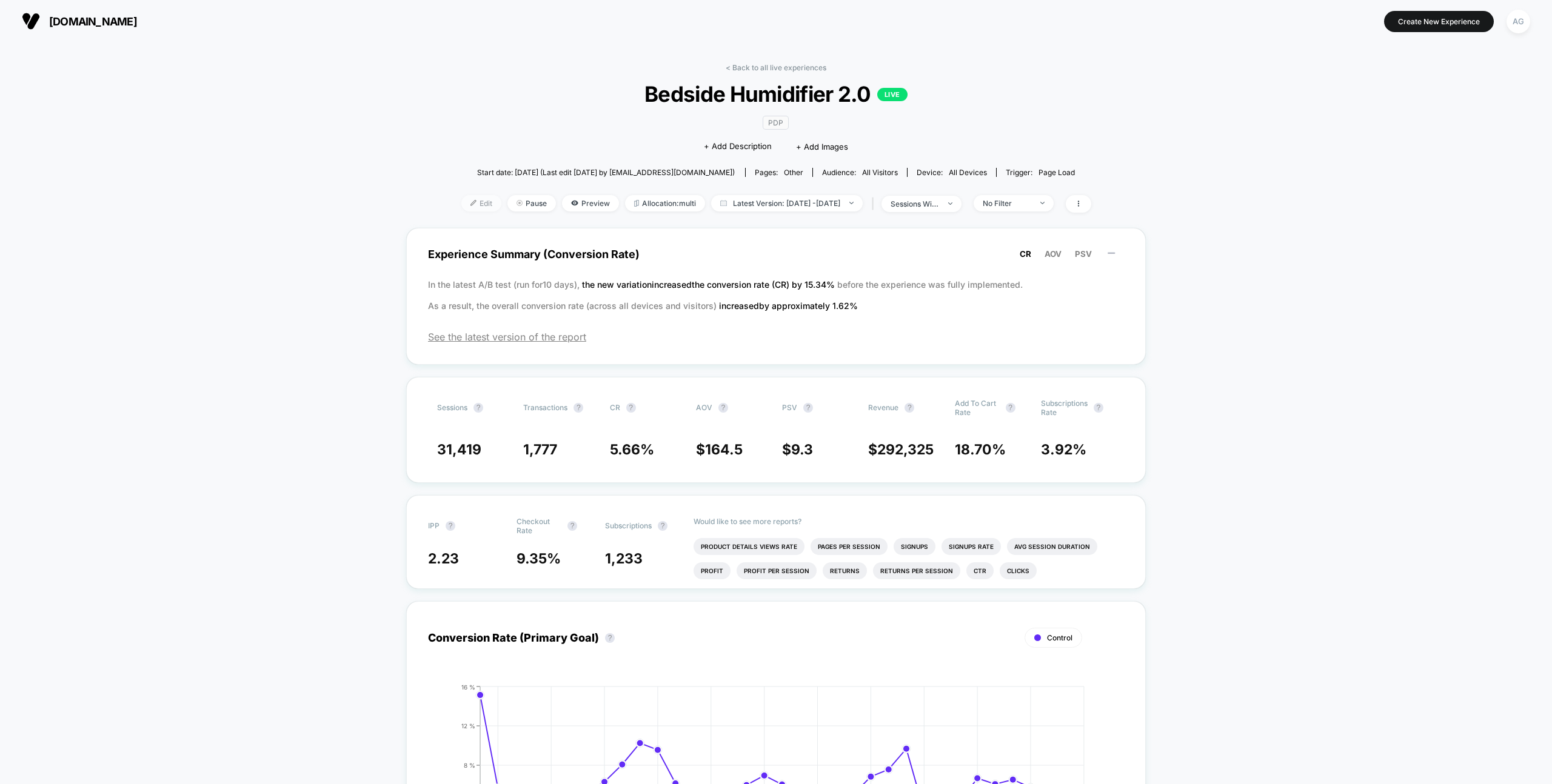
click at [461, 208] on span "Edit" at bounding box center [482, 203] width 40 height 17
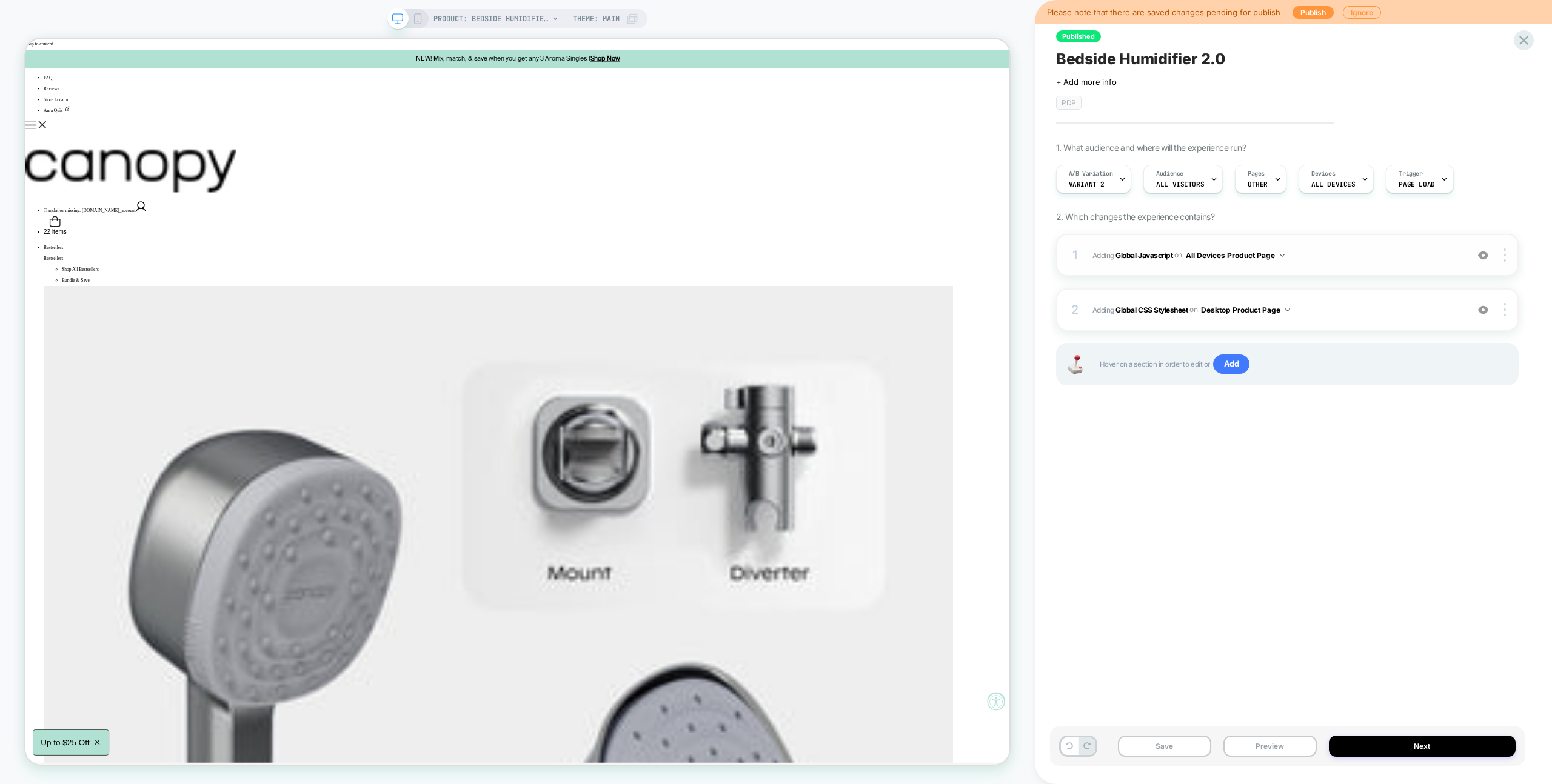
click at [1310, 260] on span "Adding Global Javascript on All Devices Product Page" at bounding box center [1276, 255] width 368 height 15
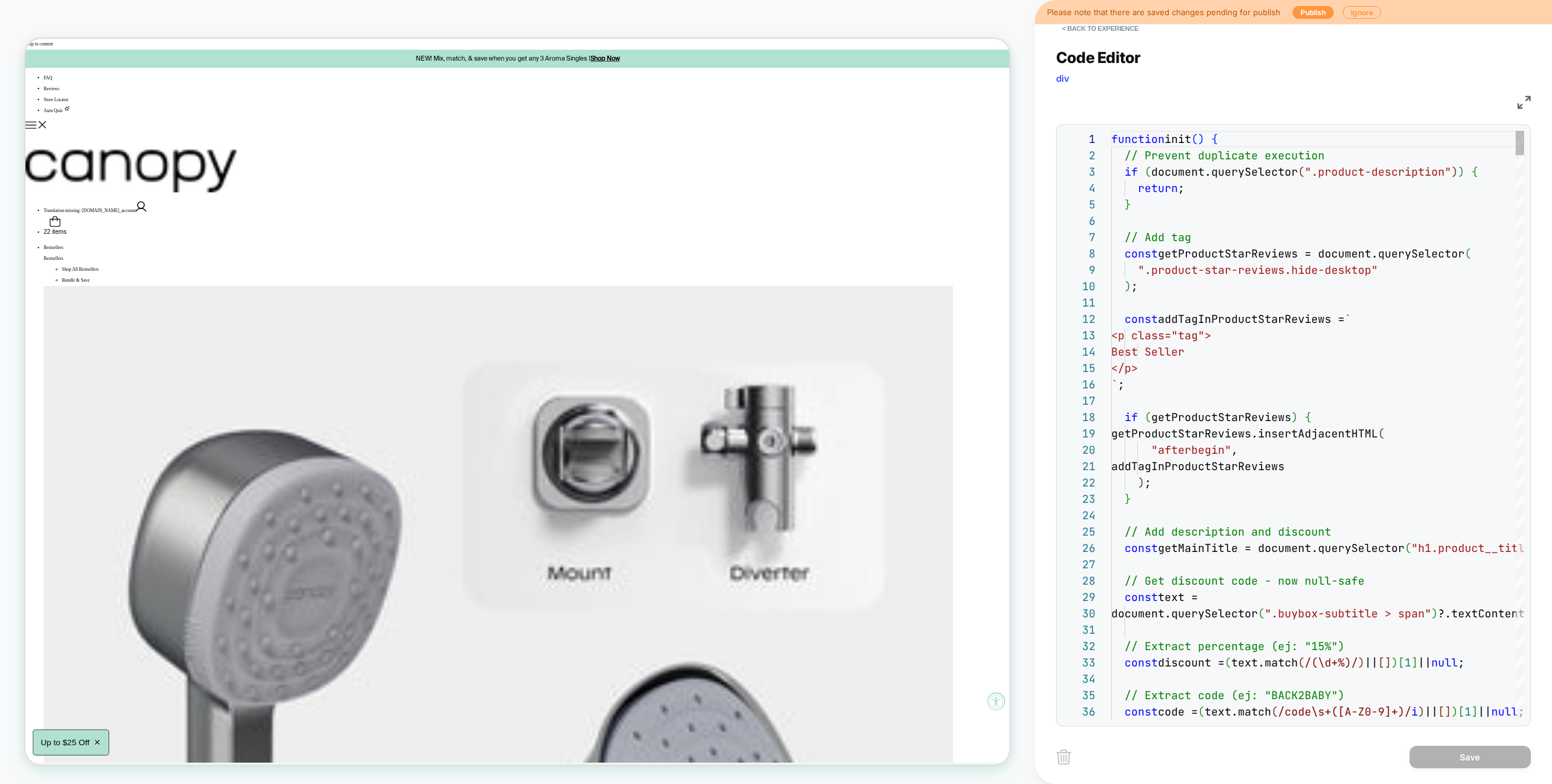
scroll to position [164, 0]
